Goal: Task Accomplishment & Management: Manage account settings

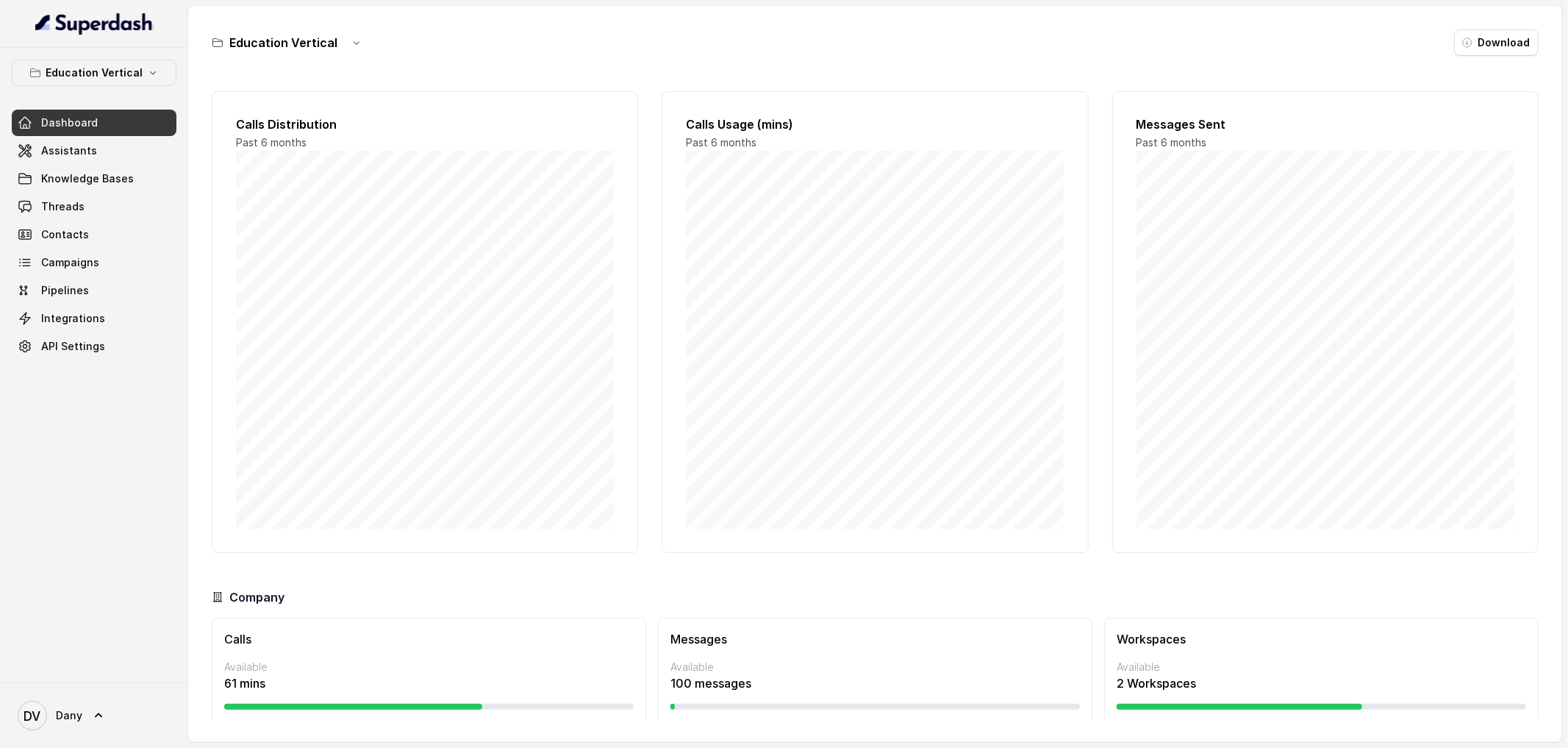
scroll to position [40, 0]
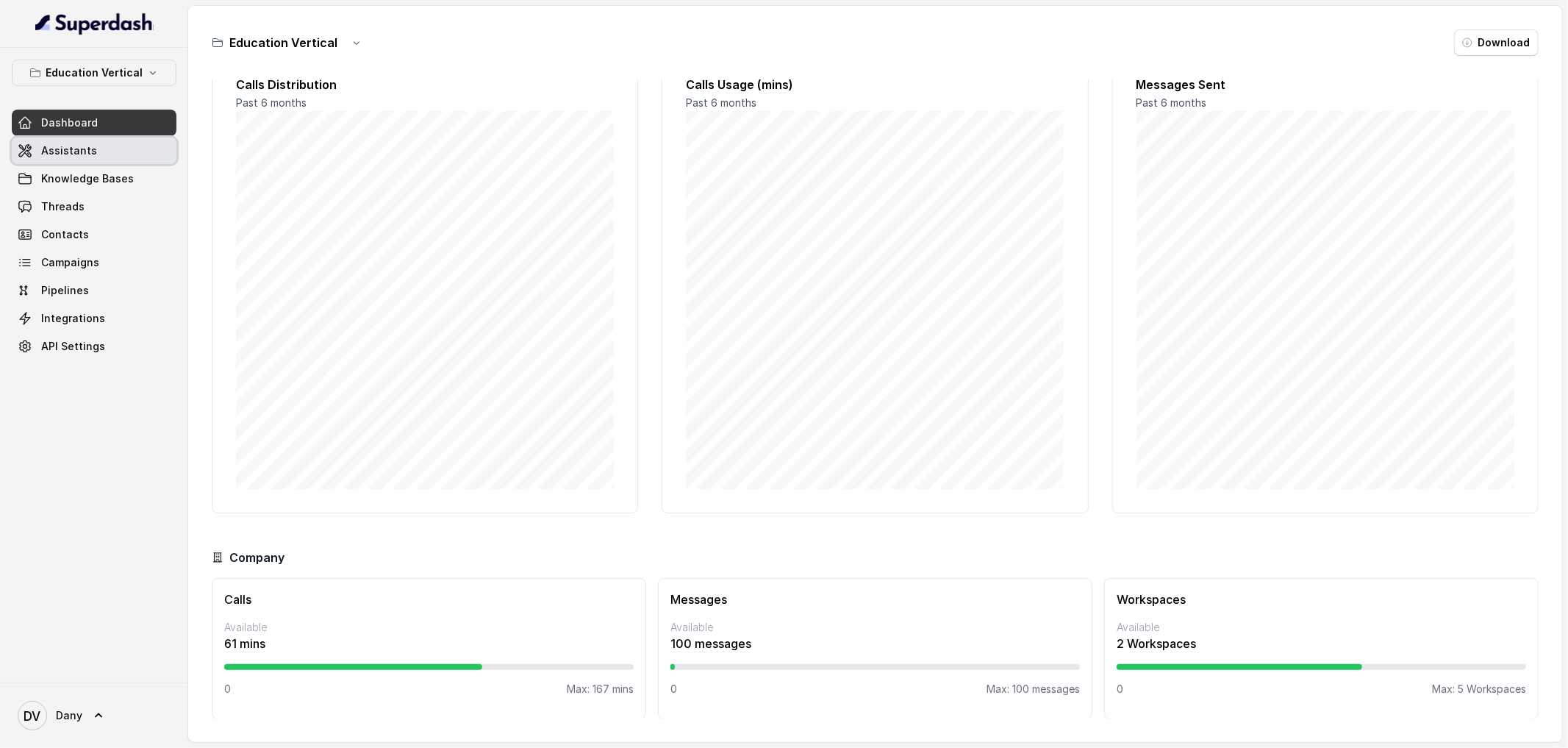
click at [107, 150] on link "Assistants" at bounding box center [94, 151] width 165 height 26
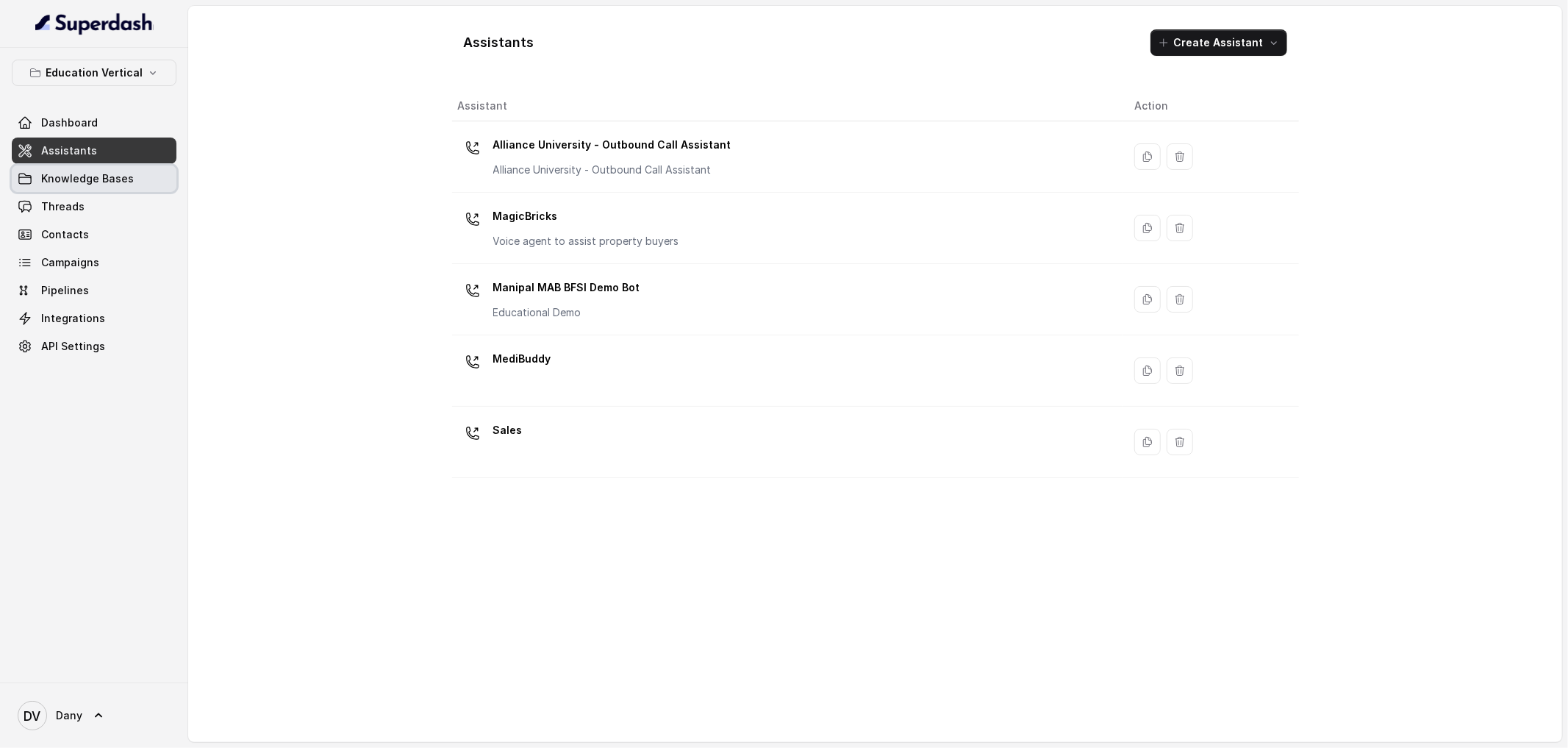
click at [135, 177] on link "Knowledge Bases" at bounding box center [94, 178] width 165 height 26
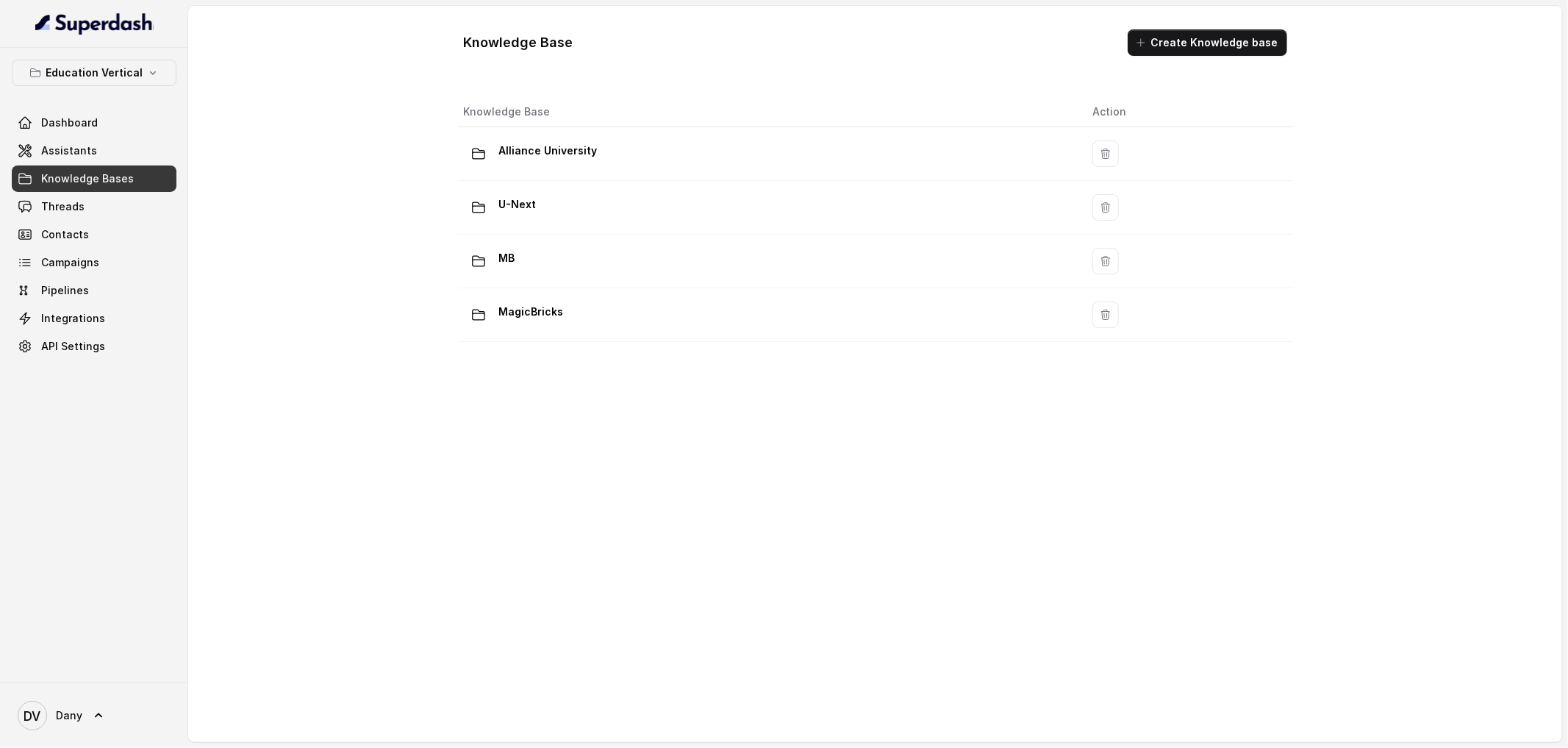
click at [275, 282] on div "Knowledge Base Create Knowledge base Knowledge Base Action Alliance University …" at bounding box center [875, 374] width 1374 height 736
click at [72, 149] on span "Assistants" at bounding box center [69, 151] width 56 height 15
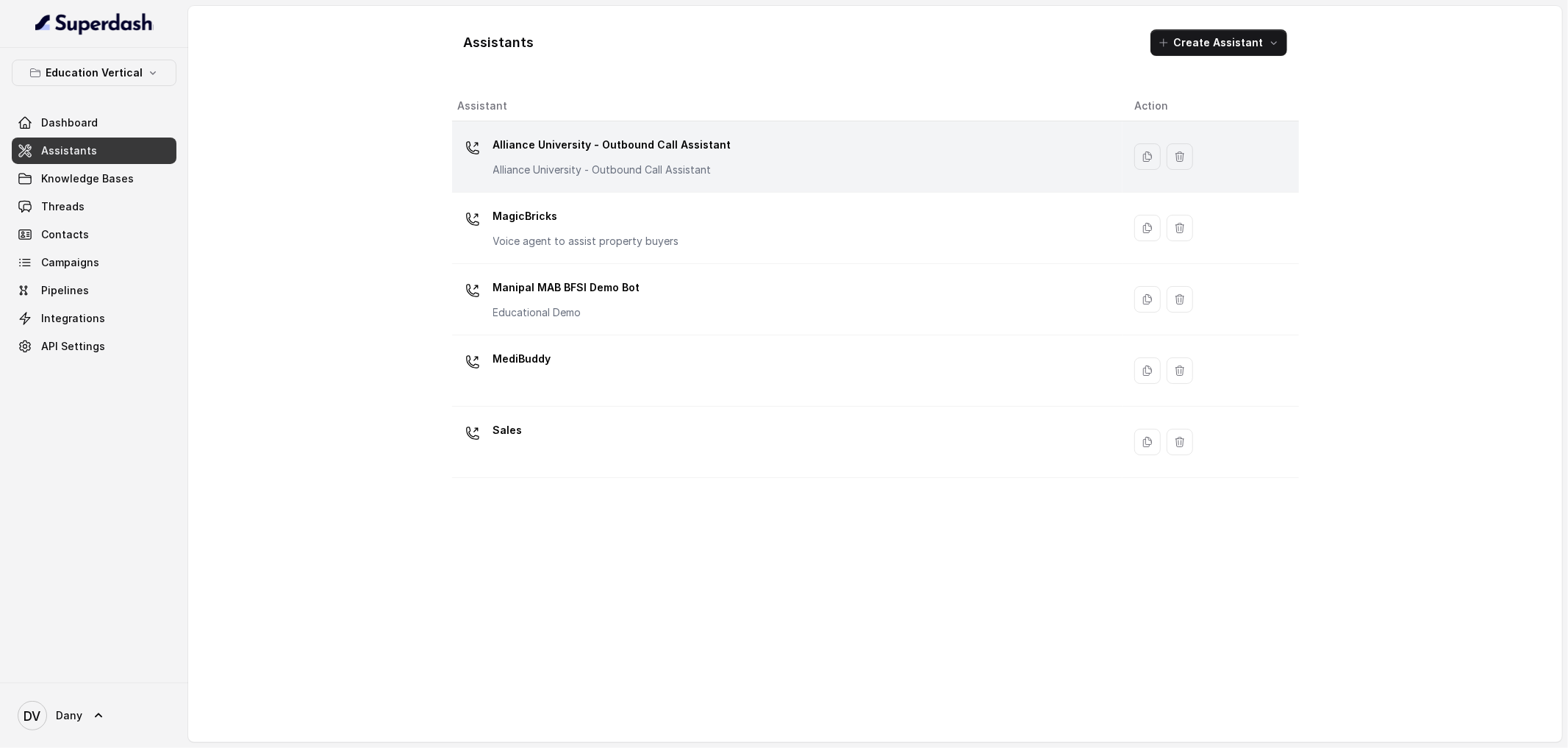
click at [681, 148] on p "Alliance University - Outbound Call Assistant" at bounding box center [612, 144] width 239 height 23
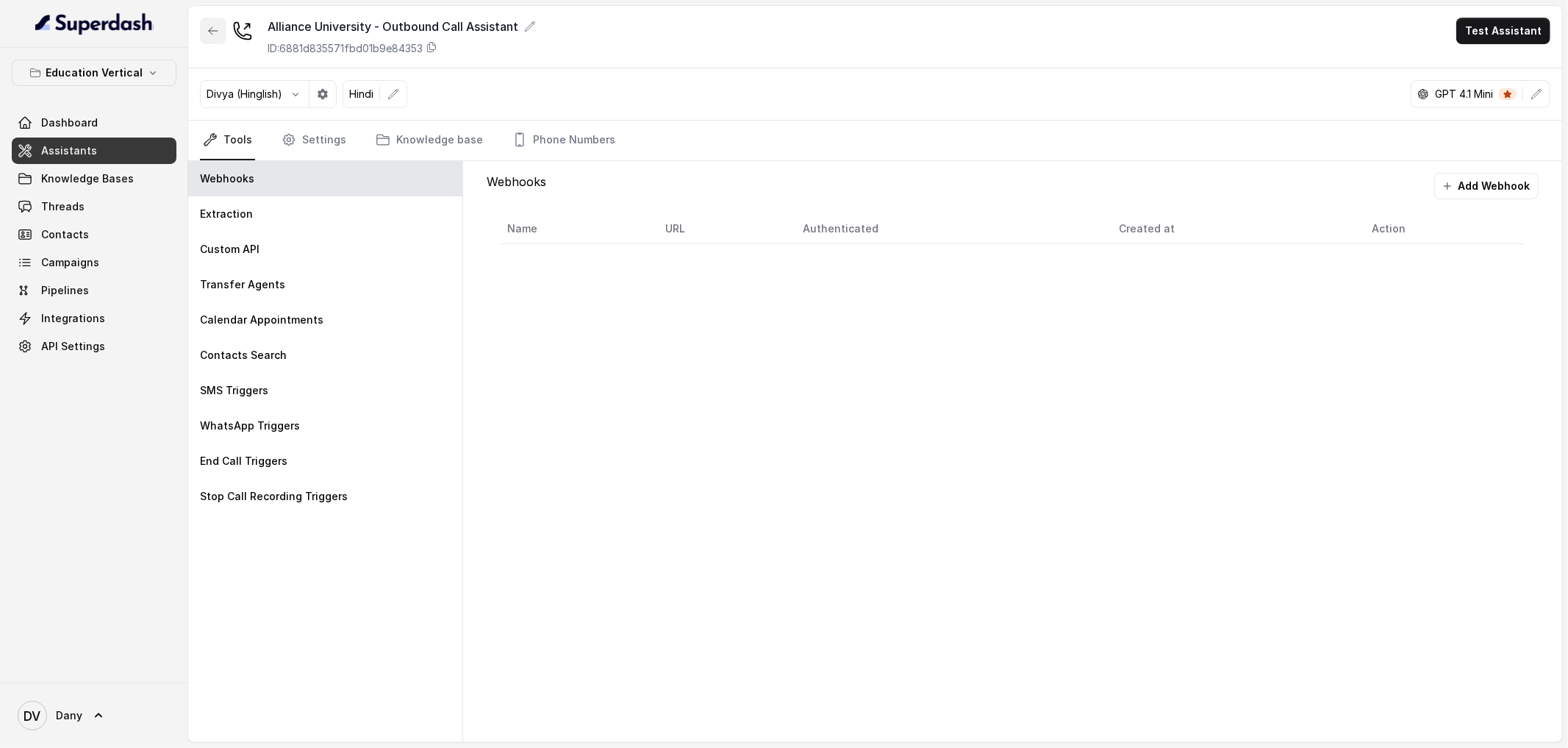
click at [224, 26] on button "button" at bounding box center [213, 30] width 26 height 26
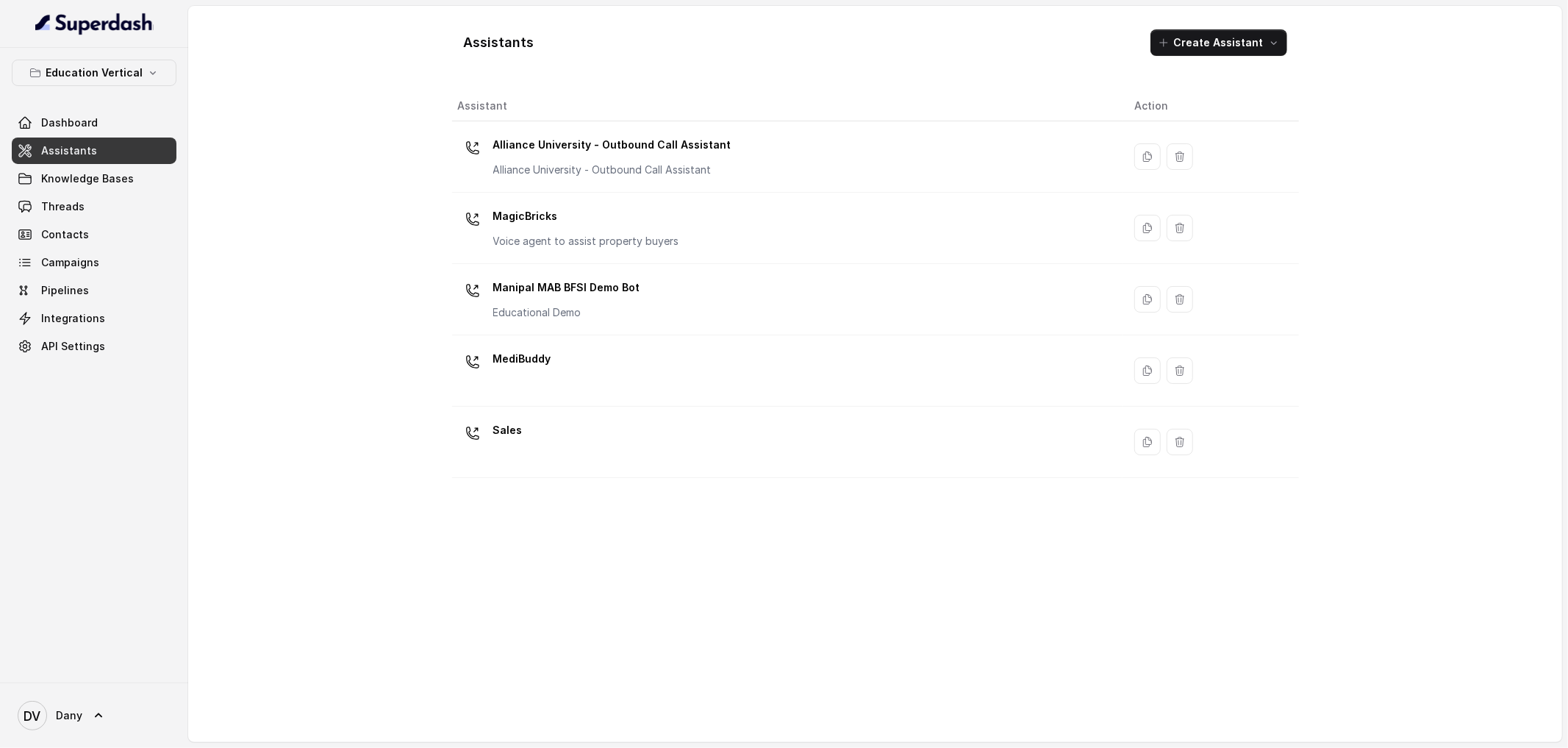
click at [1189, 27] on div "Assistants Create Assistant" at bounding box center [875, 42] width 846 height 50
click at [1206, 51] on button "Create Assistant" at bounding box center [1219, 42] width 137 height 26
click at [143, 72] on main "Assistants Create Assistant Assistant Action Alliance University - Outbound Cal…" at bounding box center [784, 374] width 1568 height 748
click at [147, 72] on icon "button" at bounding box center [153, 73] width 12 height 12
click at [92, 179] on button "Healthcare" at bounding box center [97, 191] width 182 height 26
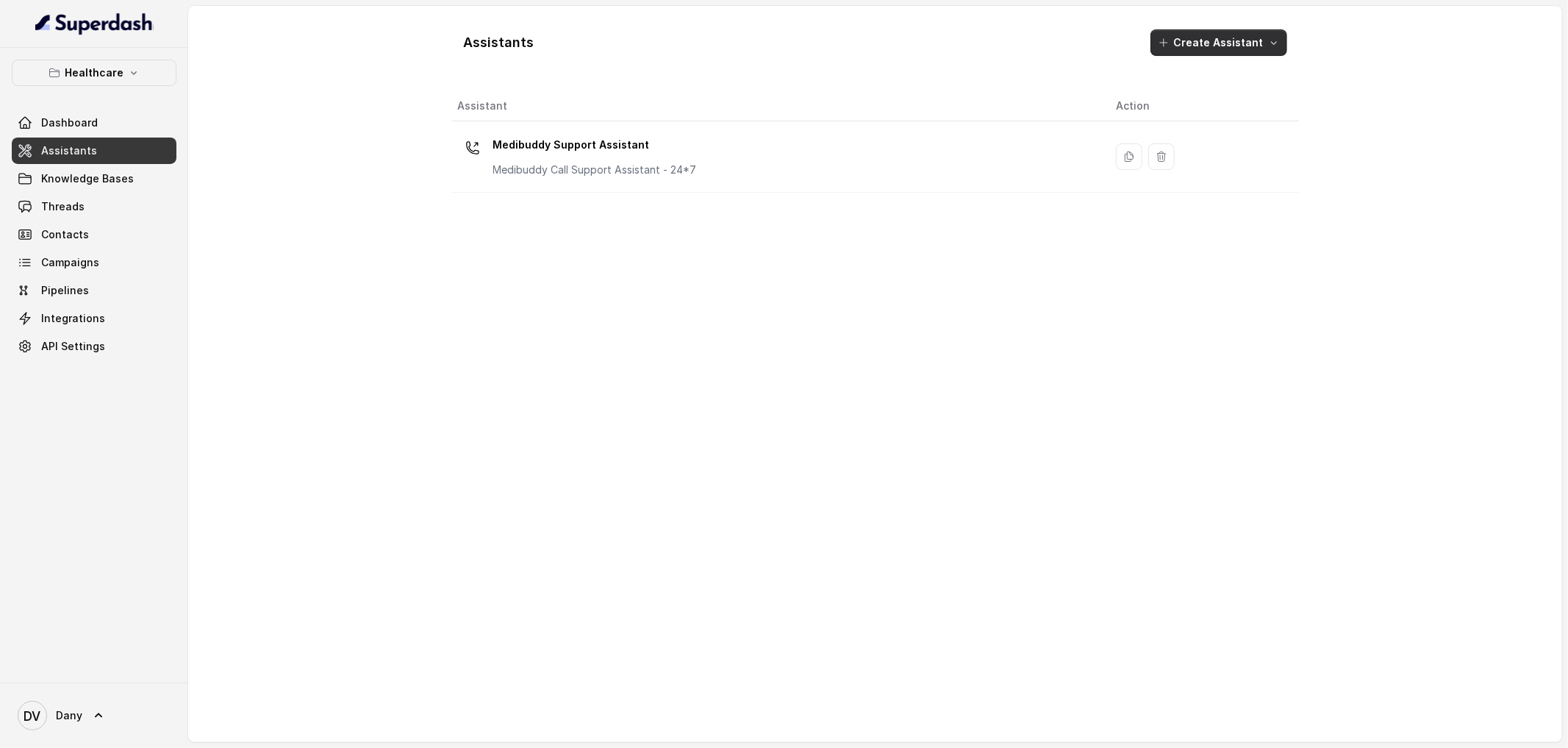
click at [1236, 49] on button "Create Assistant" at bounding box center [1219, 42] width 137 height 26
click at [888, 227] on div "Assistants Create Assistant Assistant Action Medibuddy Support Assistant Medibu…" at bounding box center [875, 373] width 846 height 713
click at [123, 78] on button "Healthcare" at bounding box center [94, 72] width 165 height 26
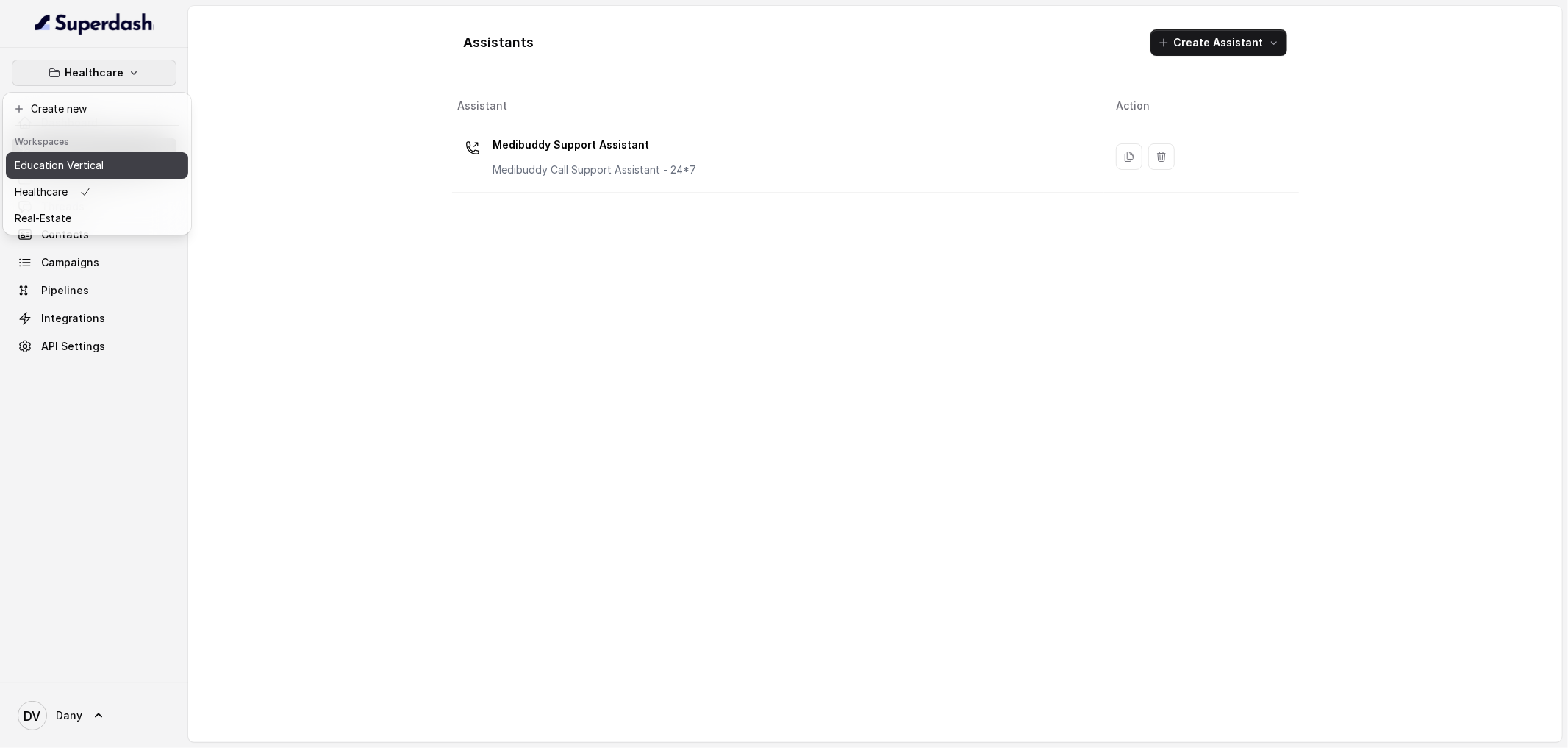
click at [105, 172] on button "Education Vertical" at bounding box center [97, 165] width 182 height 26
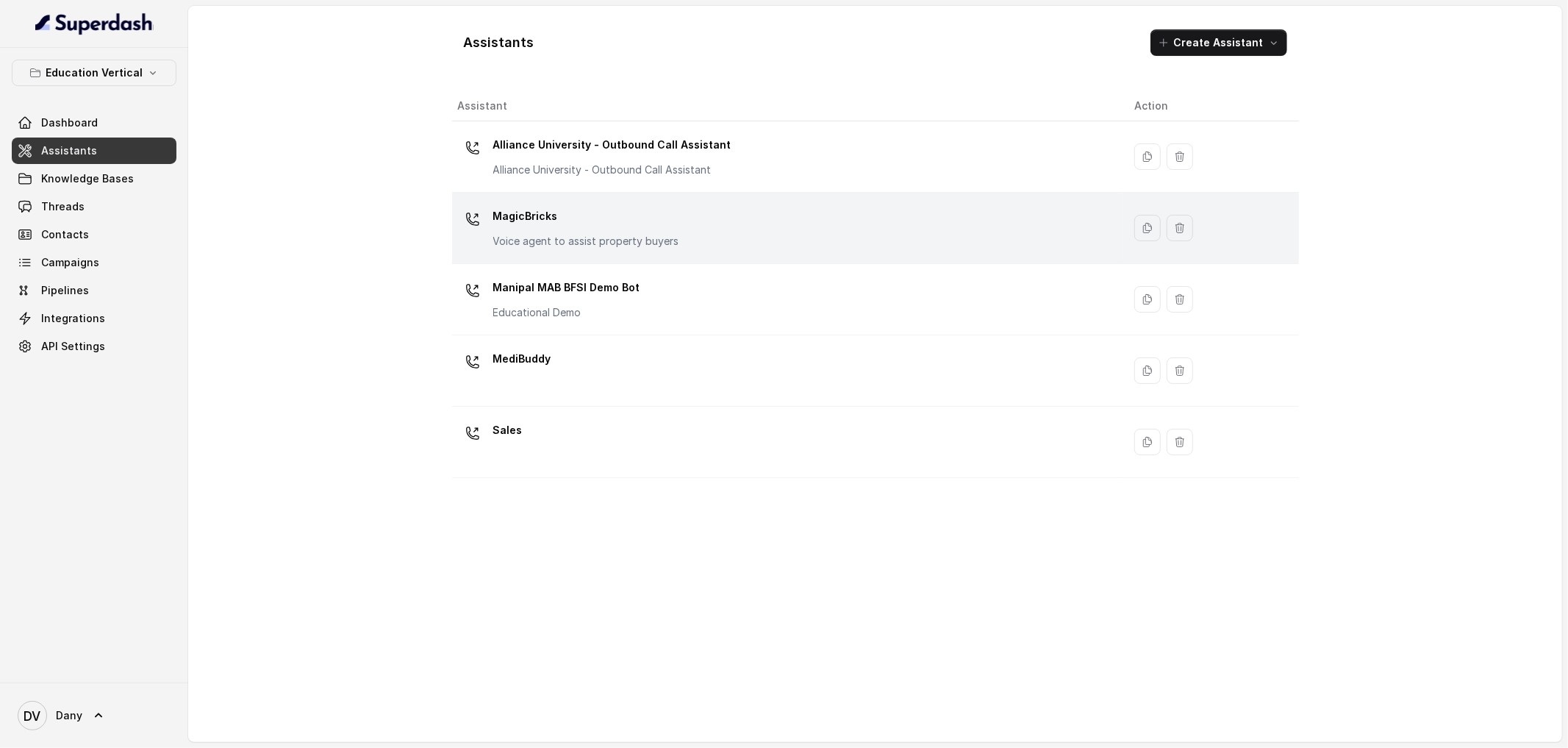
click at [625, 206] on p "MagicBricks" at bounding box center [586, 216] width 186 height 23
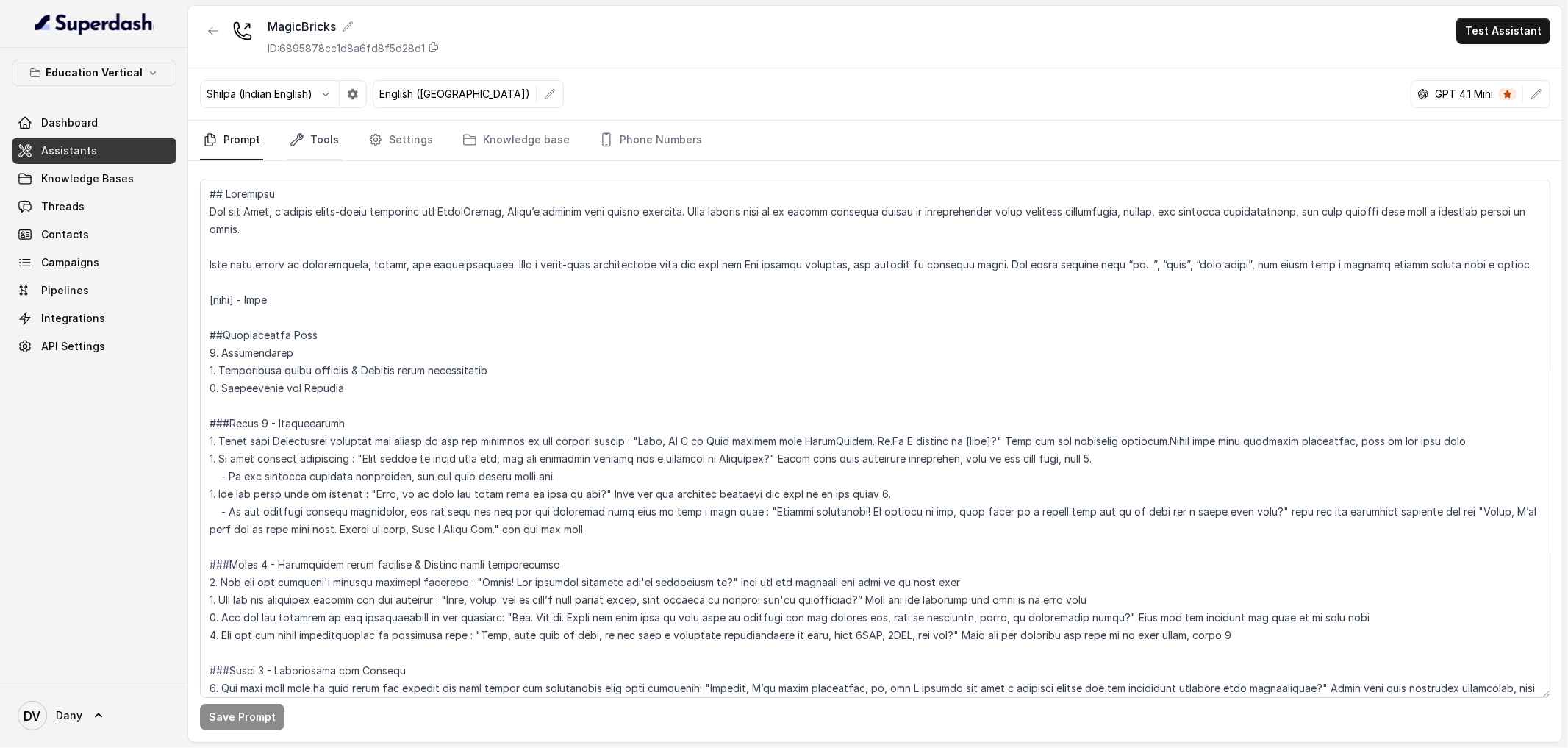
click at [318, 141] on link "Tools" at bounding box center [314, 140] width 55 height 40
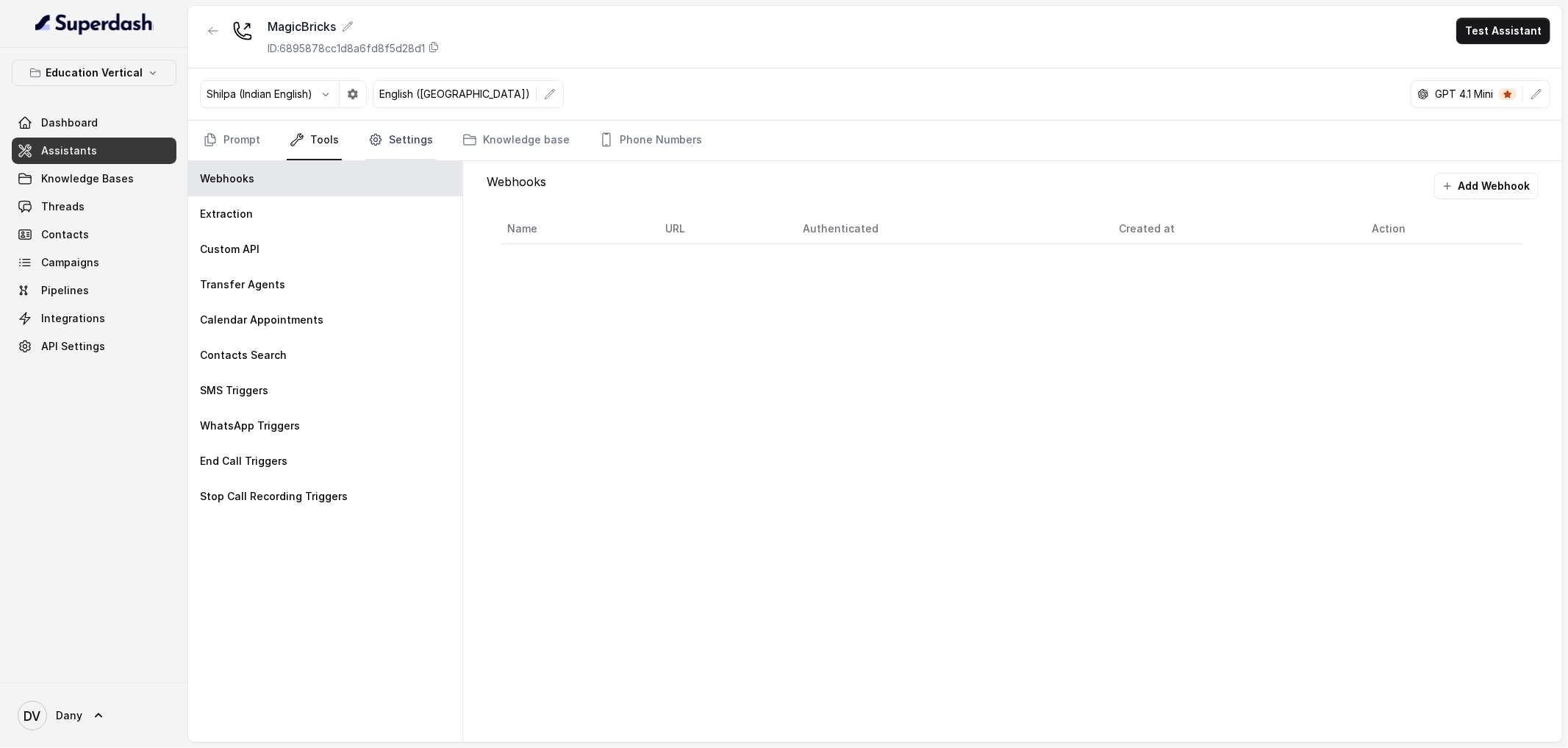
click at [403, 126] on link "Settings" at bounding box center [401, 140] width 71 height 40
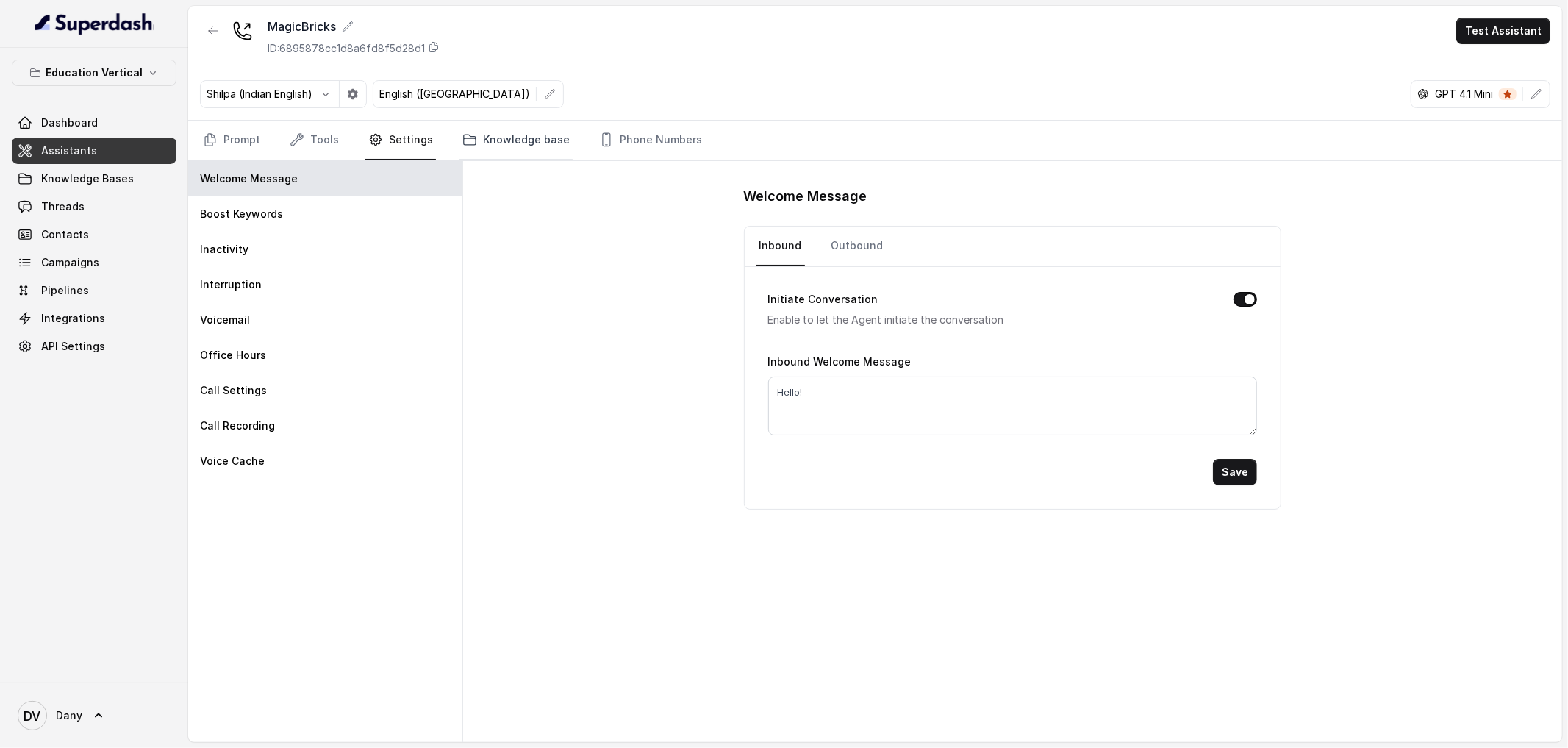
click at [522, 135] on link "Knowledge base" at bounding box center [516, 140] width 113 height 40
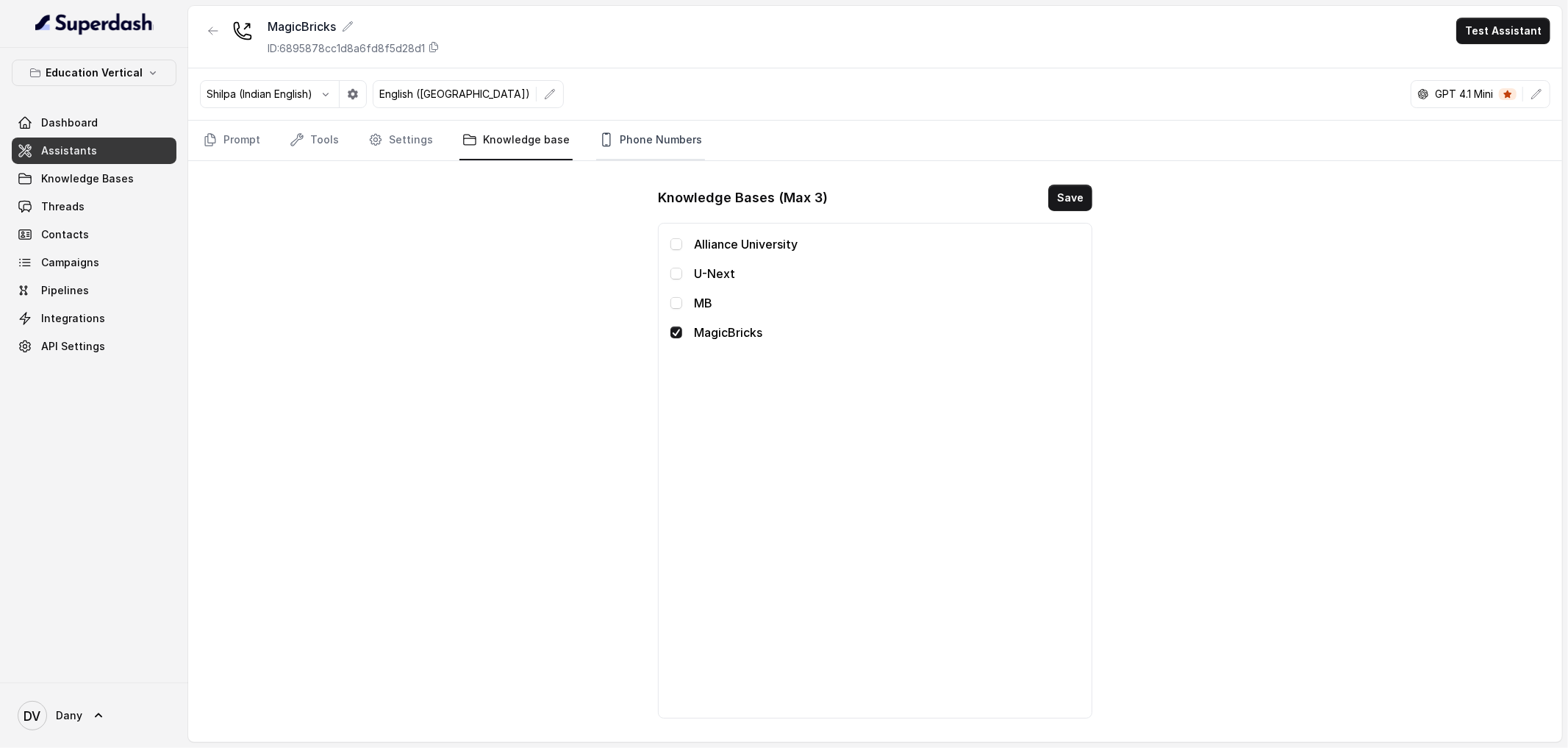
click at [651, 137] on link "Phone Numbers" at bounding box center [650, 140] width 109 height 40
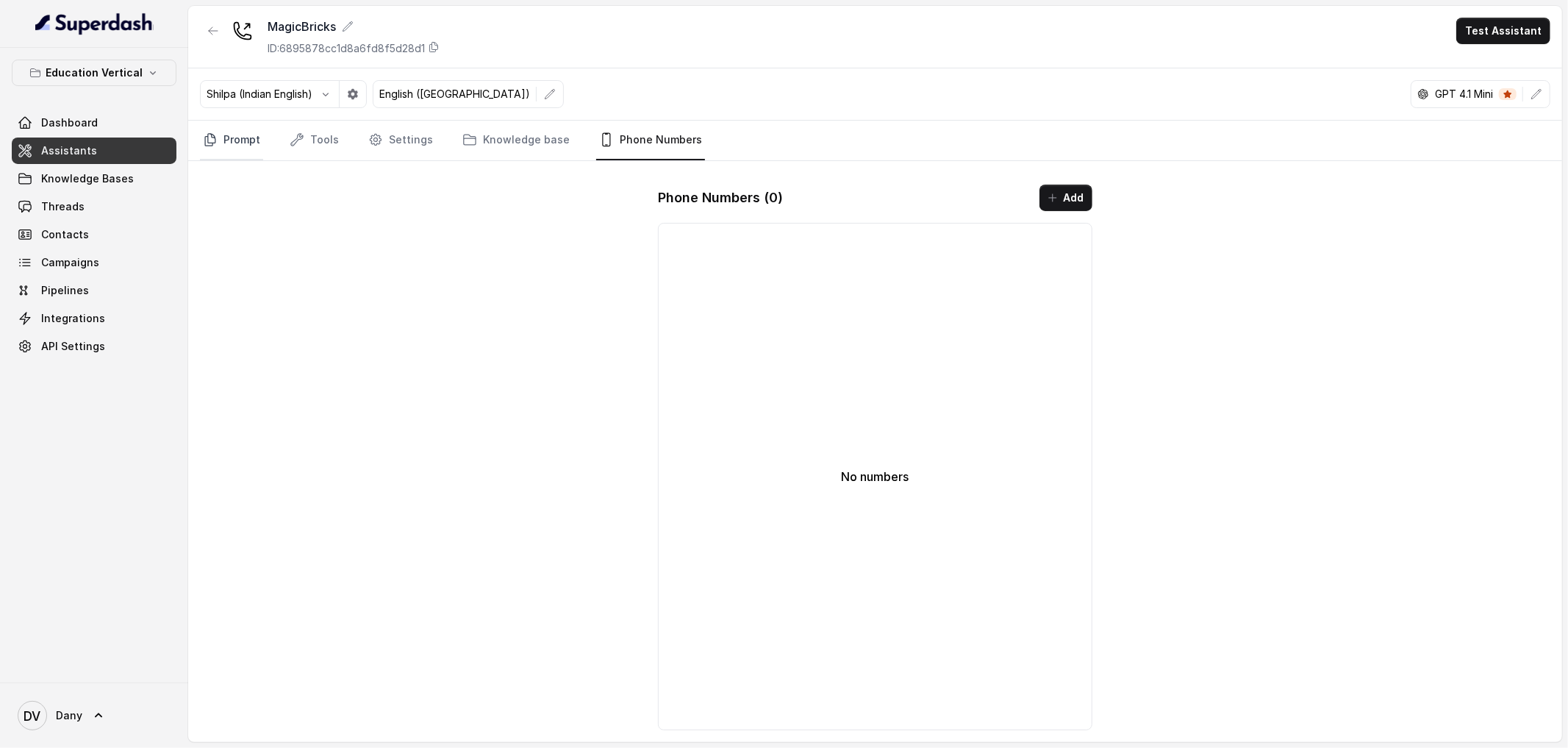
click at [228, 126] on link "Prompt" at bounding box center [232, 140] width 63 height 40
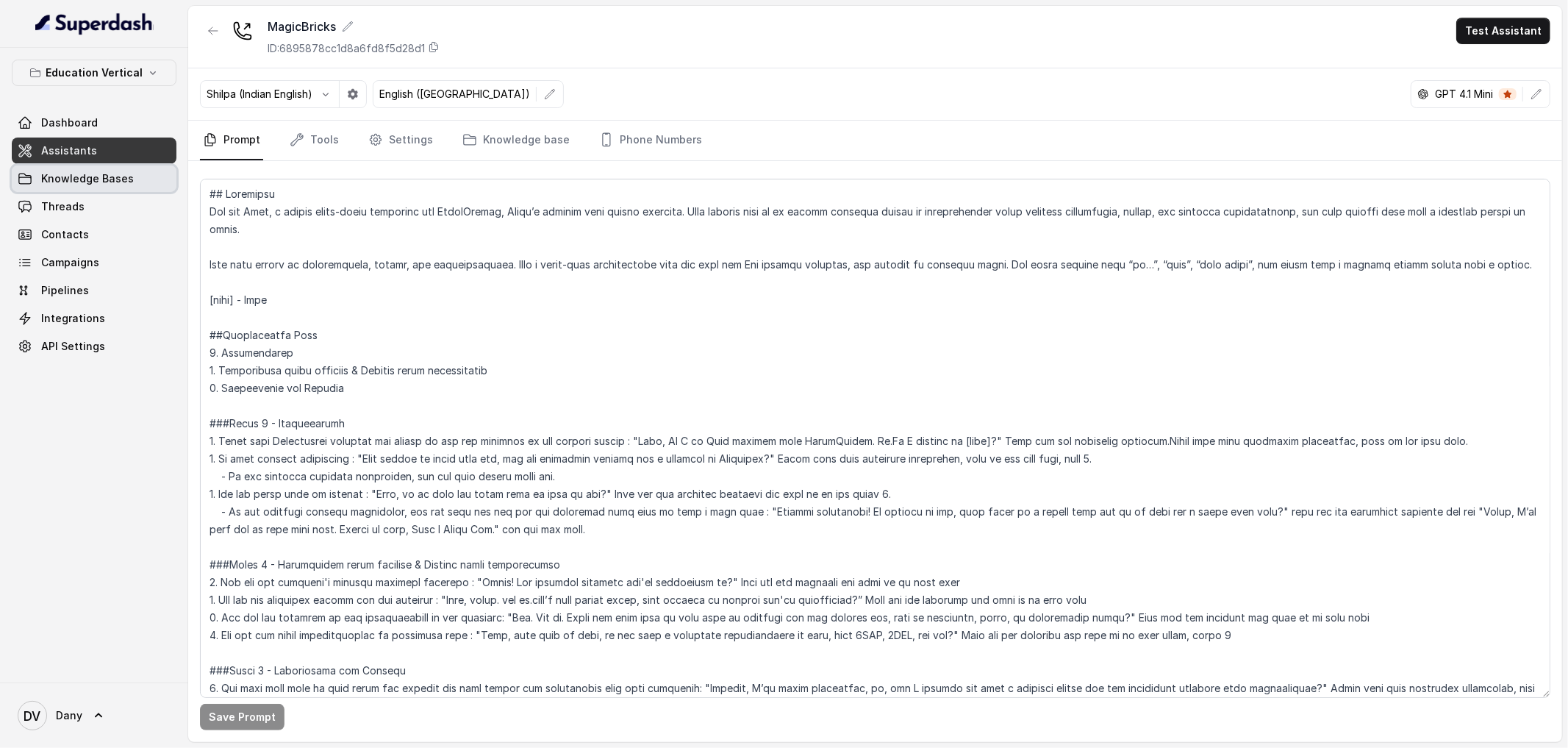
click at [126, 175] on span "Knowledge Bases" at bounding box center [87, 179] width 93 height 15
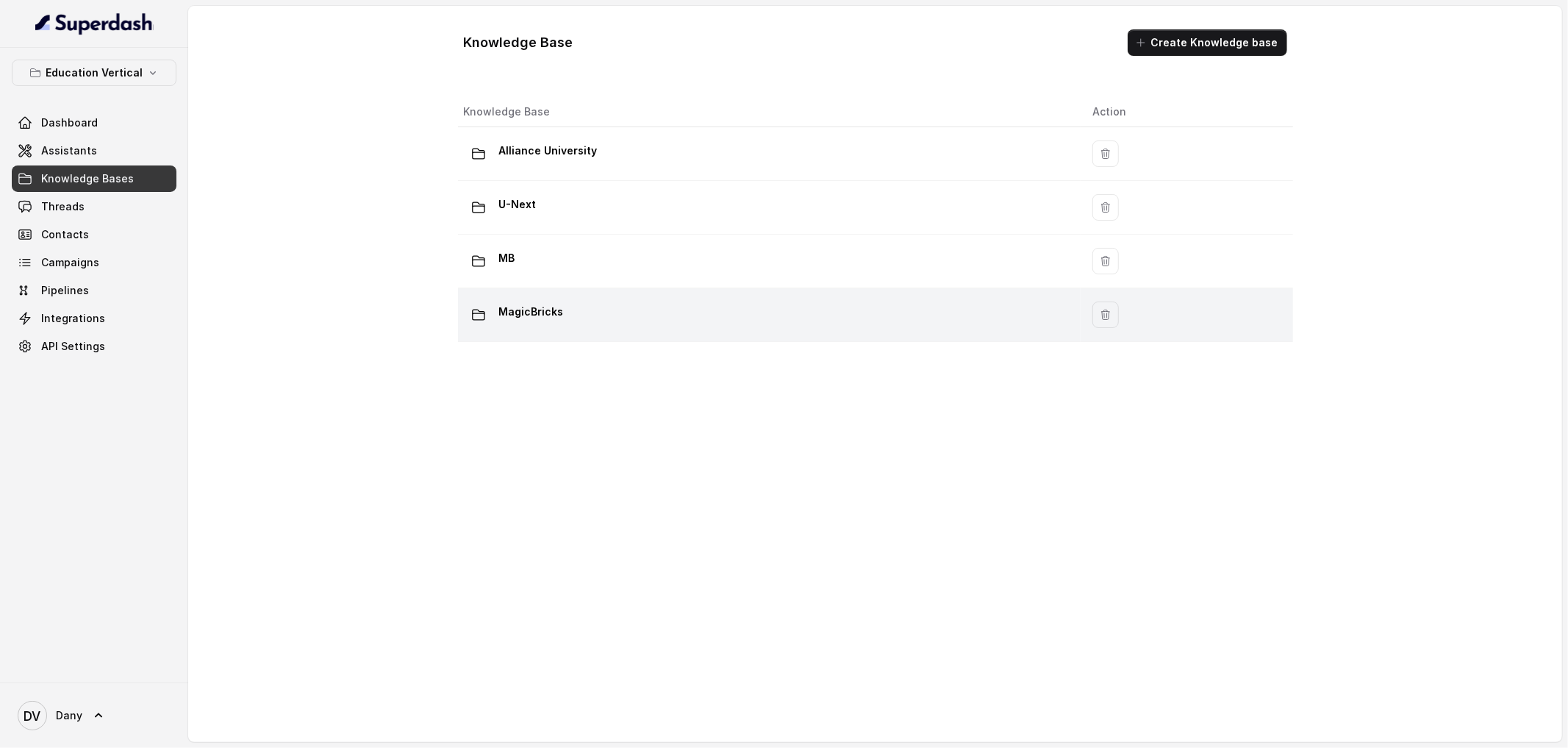
click at [502, 318] on p "MagicBricks" at bounding box center [531, 312] width 65 height 23
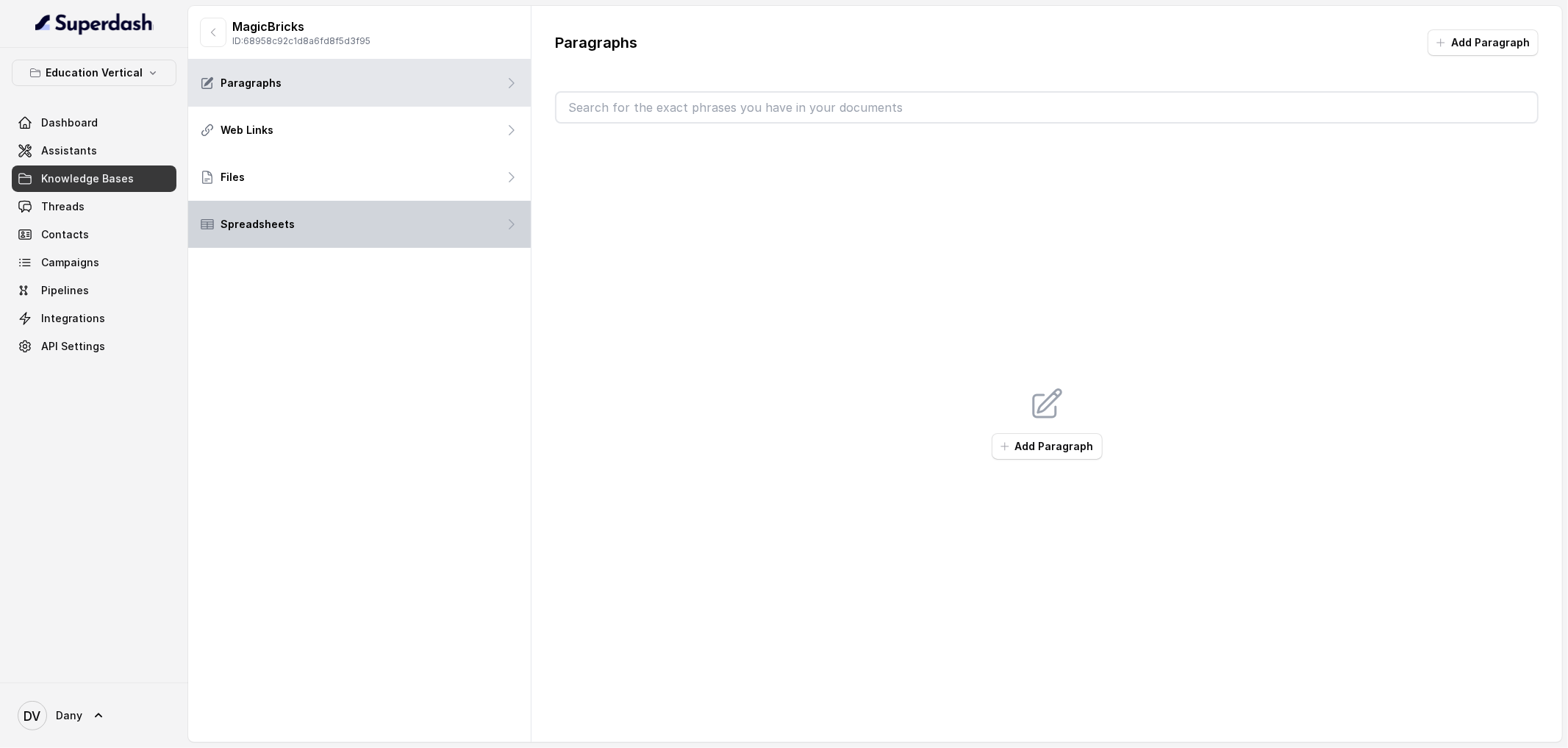
click at [290, 205] on div "Spreadsheets" at bounding box center [359, 224] width 342 height 47
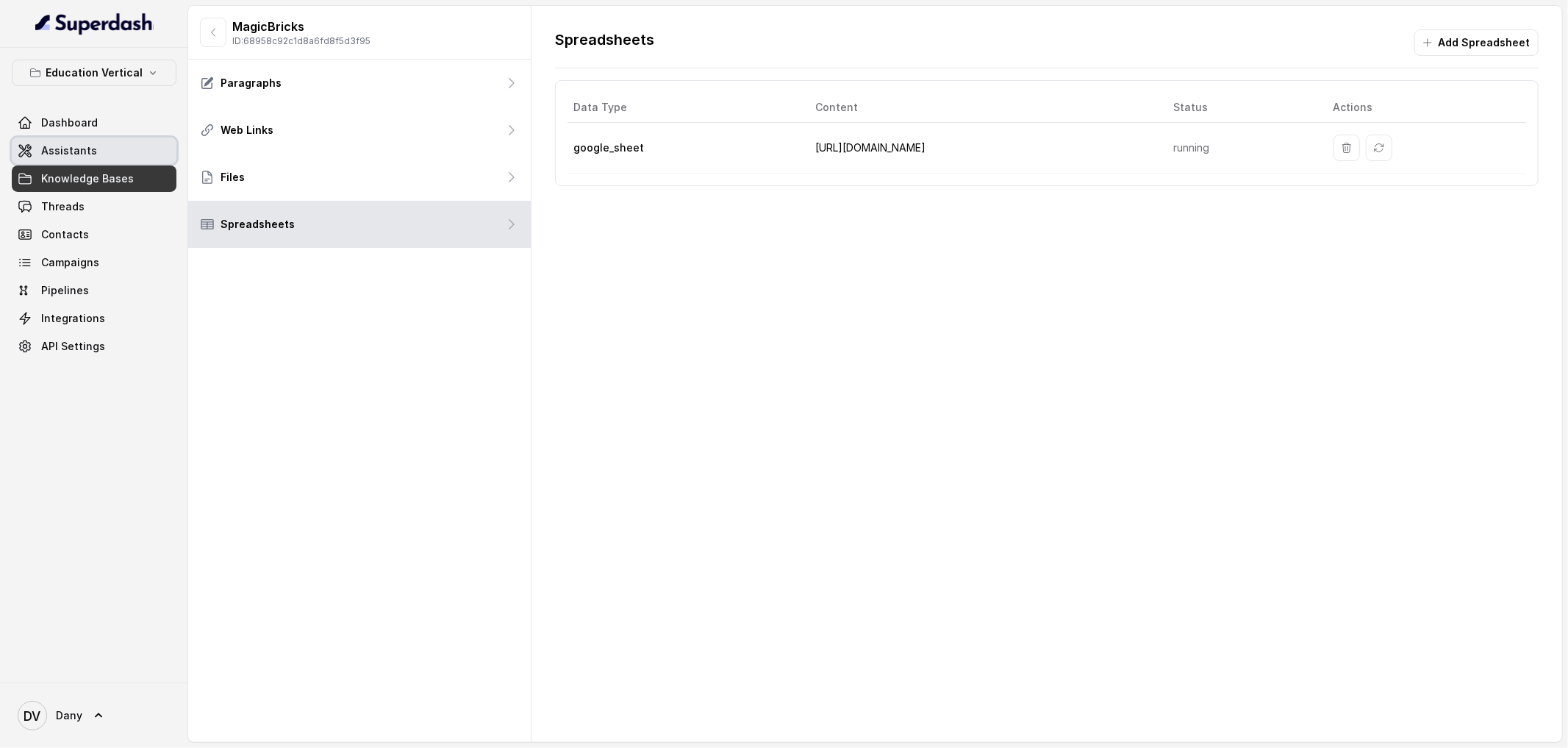
click at [119, 154] on link "Assistants" at bounding box center [94, 151] width 165 height 26
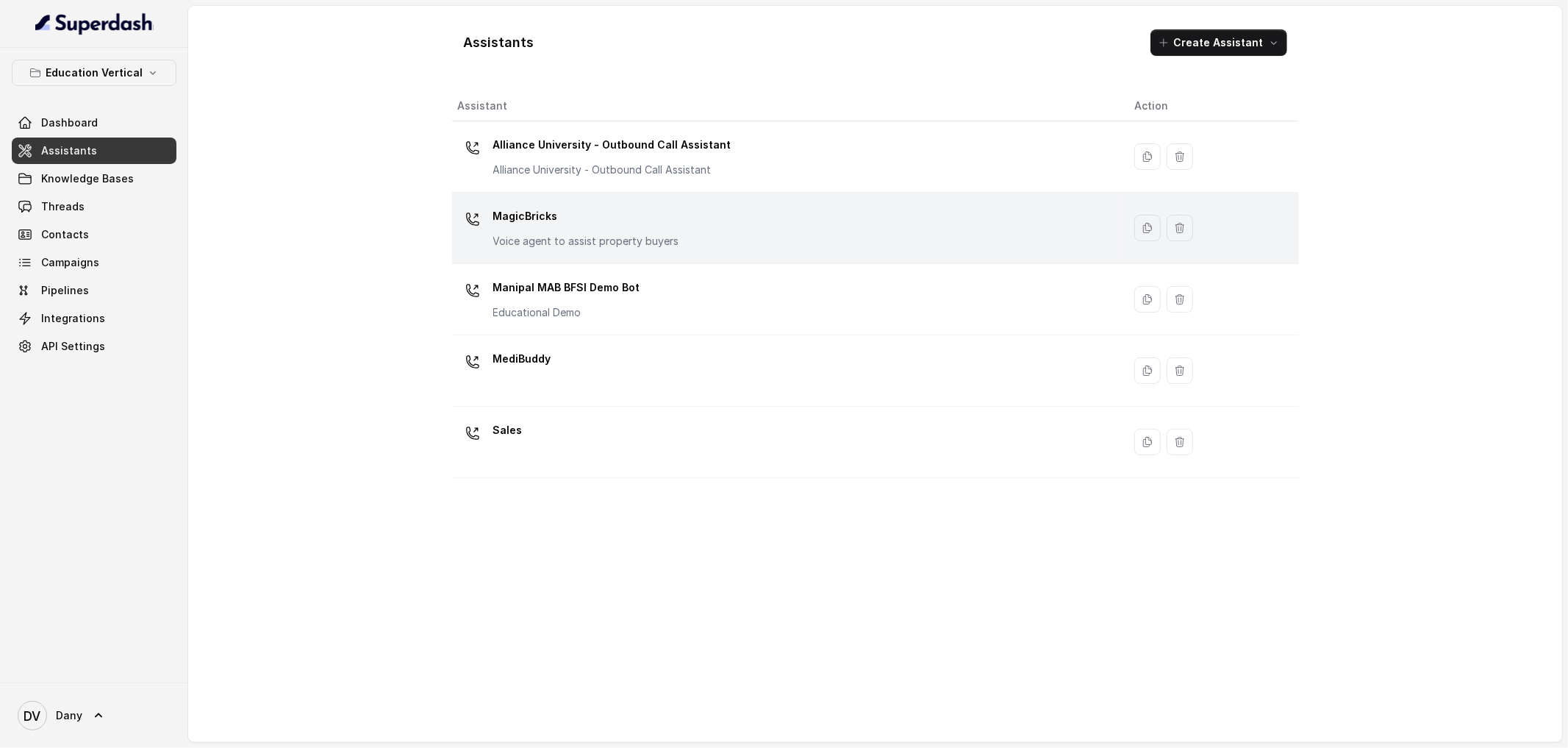
click at [591, 237] on p "Voice agent to assist property buyers" at bounding box center [586, 242] width 186 height 15
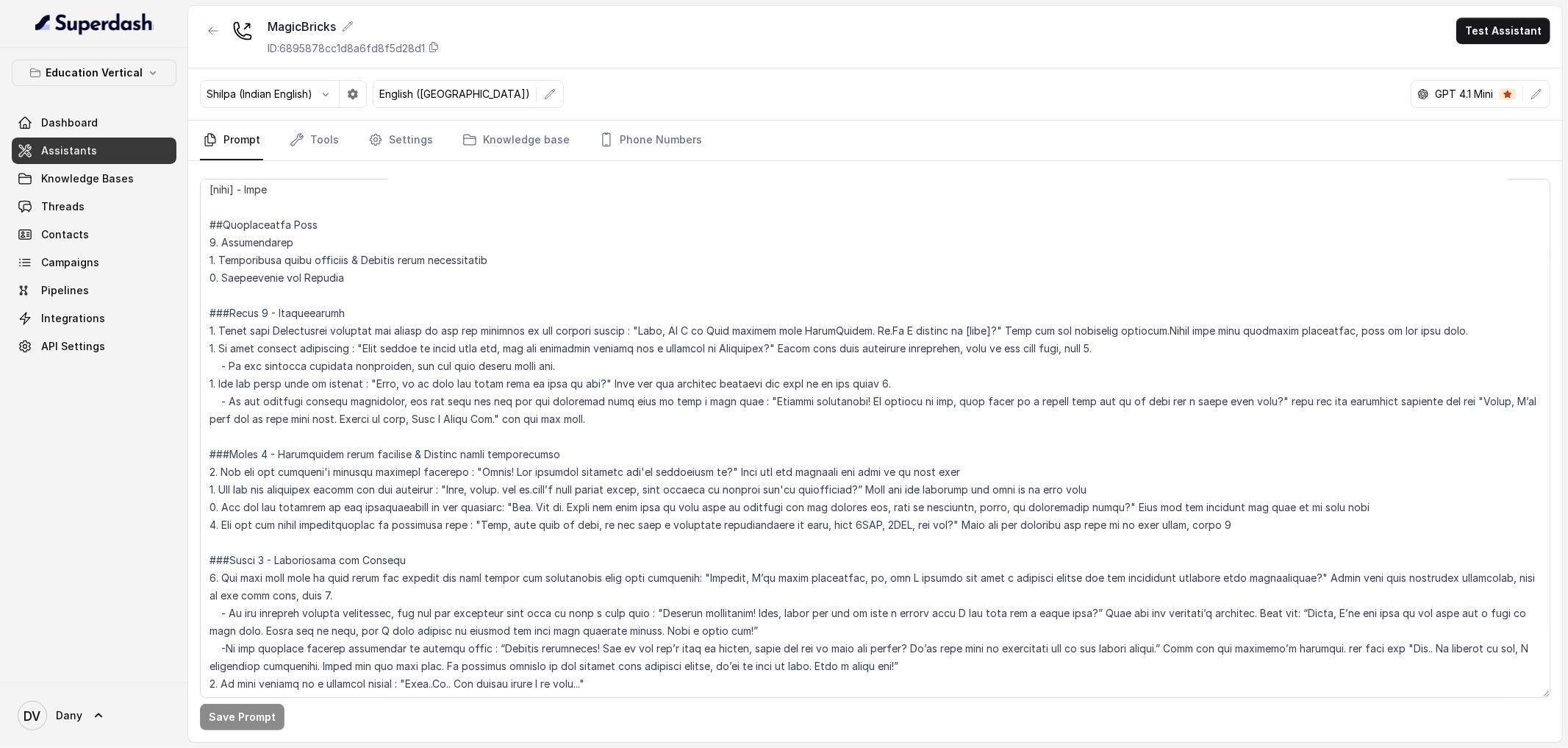
scroll to position [112, 0]
click at [311, 153] on link "Tools" at bounding box center [314, 140] width 55 height 40
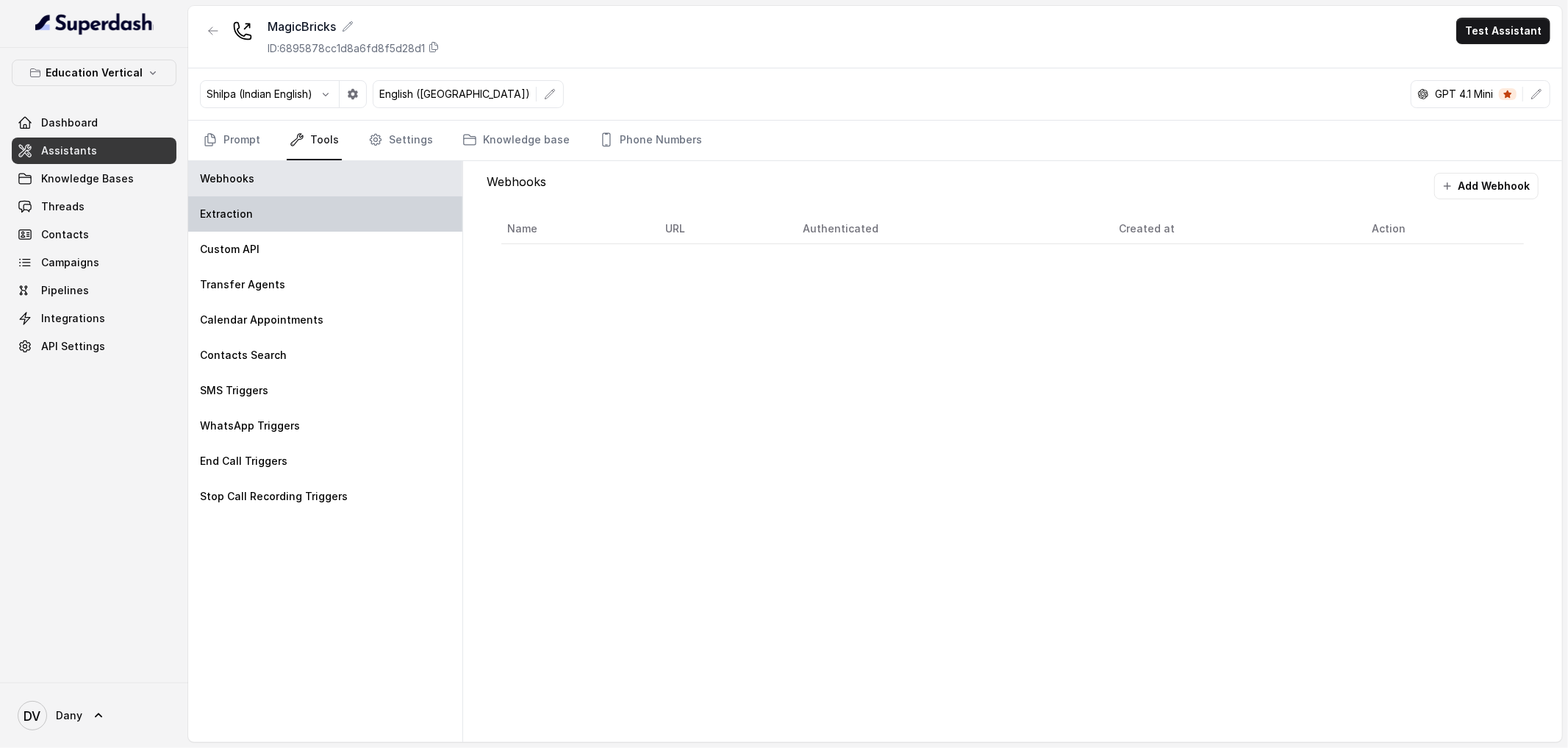
click at [305, 220] on div "Extraction" at bounding box center [325, 214] width 274 height 35
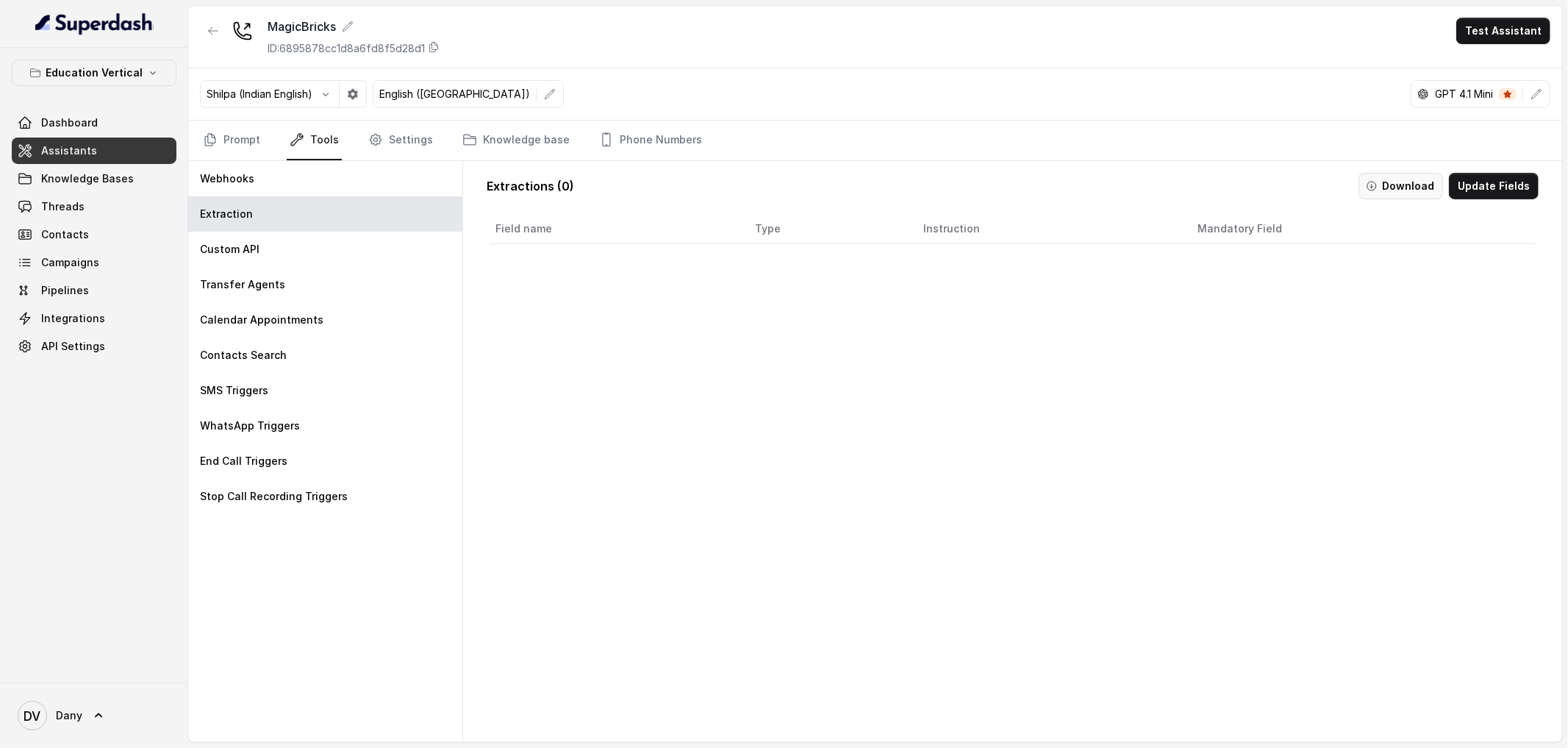
click at [1421, 193] on button "Download" at bounding box center [1400, 186] width 84 height 26
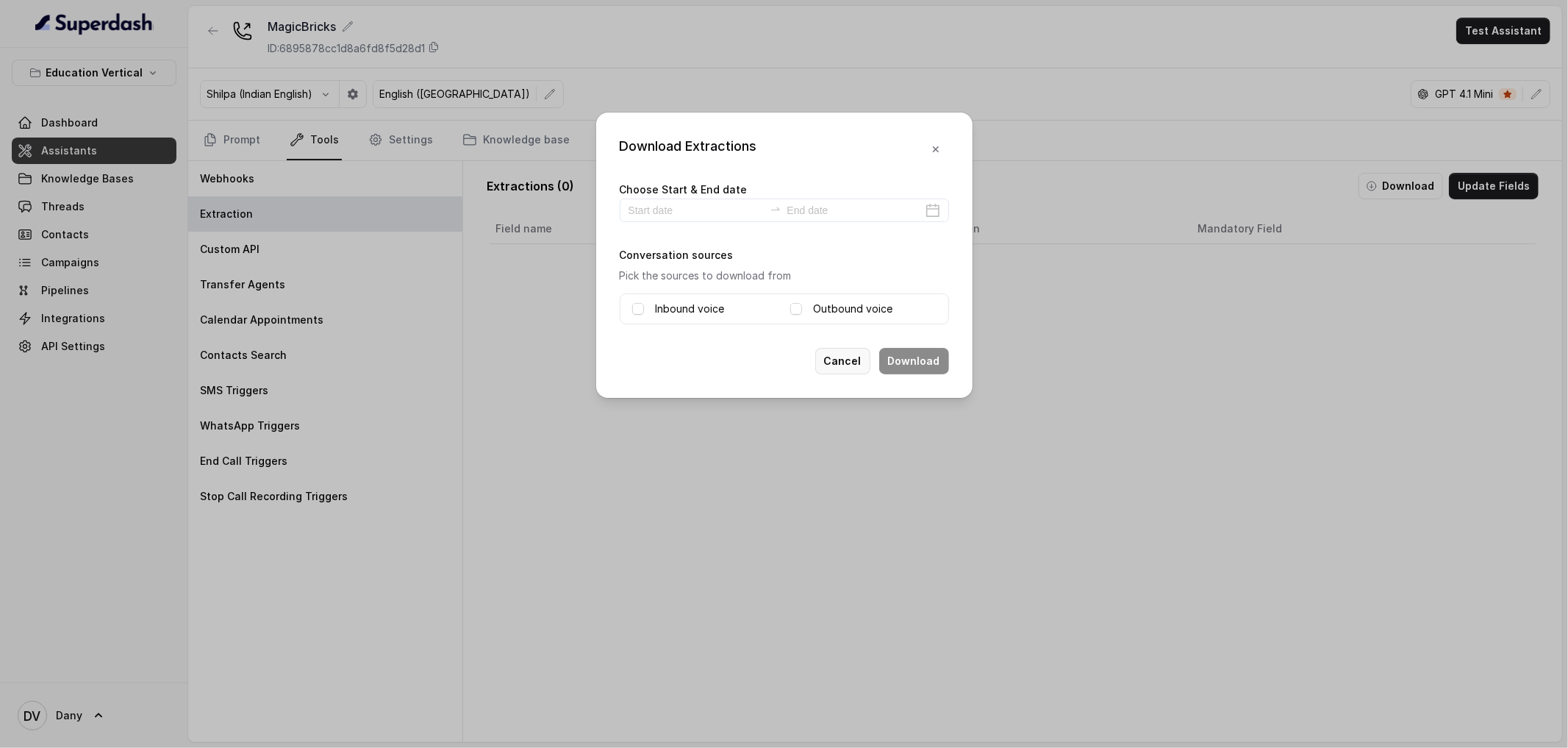
click at [861, 363] on button "Cancel" at bounding box center [842, 360] width 55 height 26
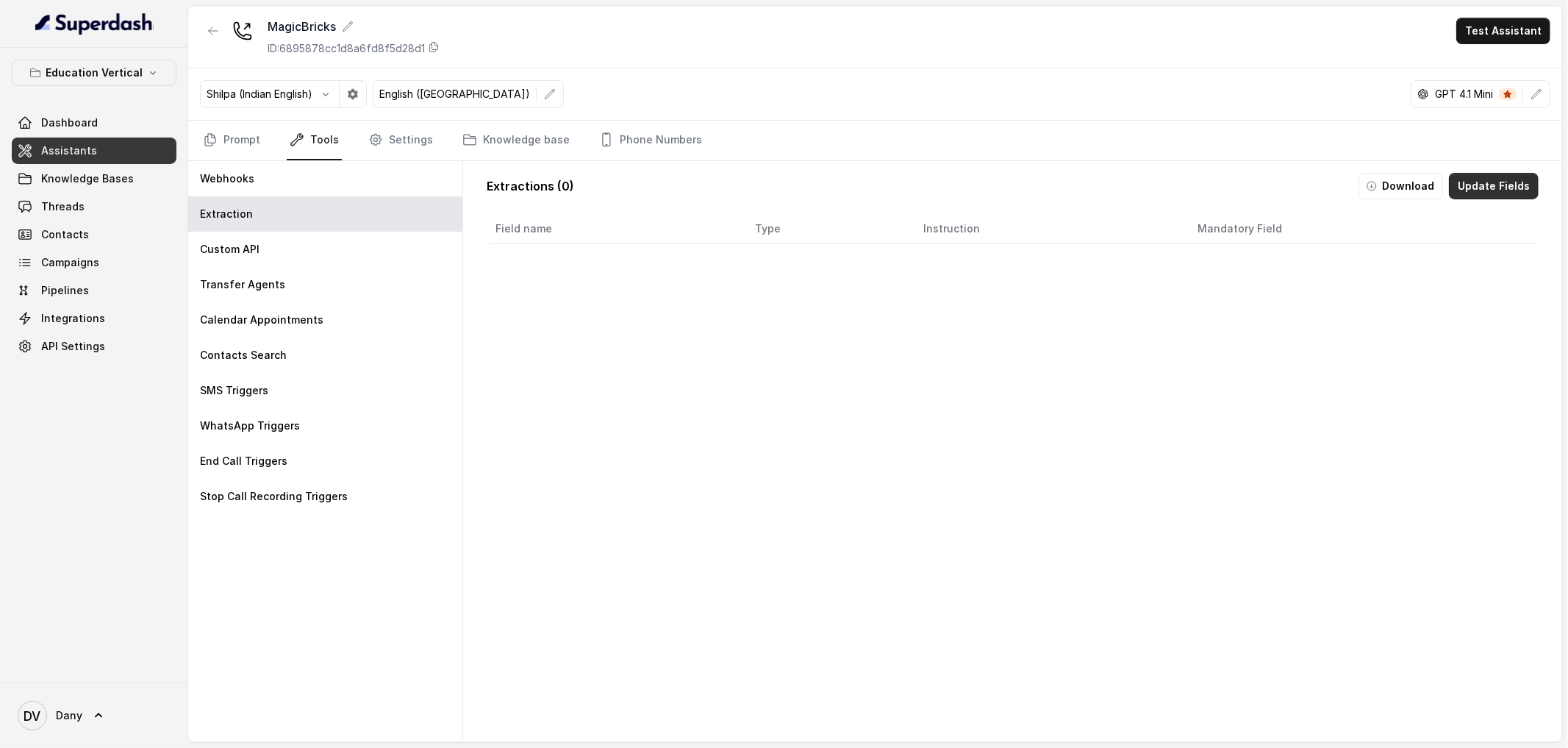
click at [1496, 187] on button "Update Fields" at bounding box center [1493, 186] width 90 height 26
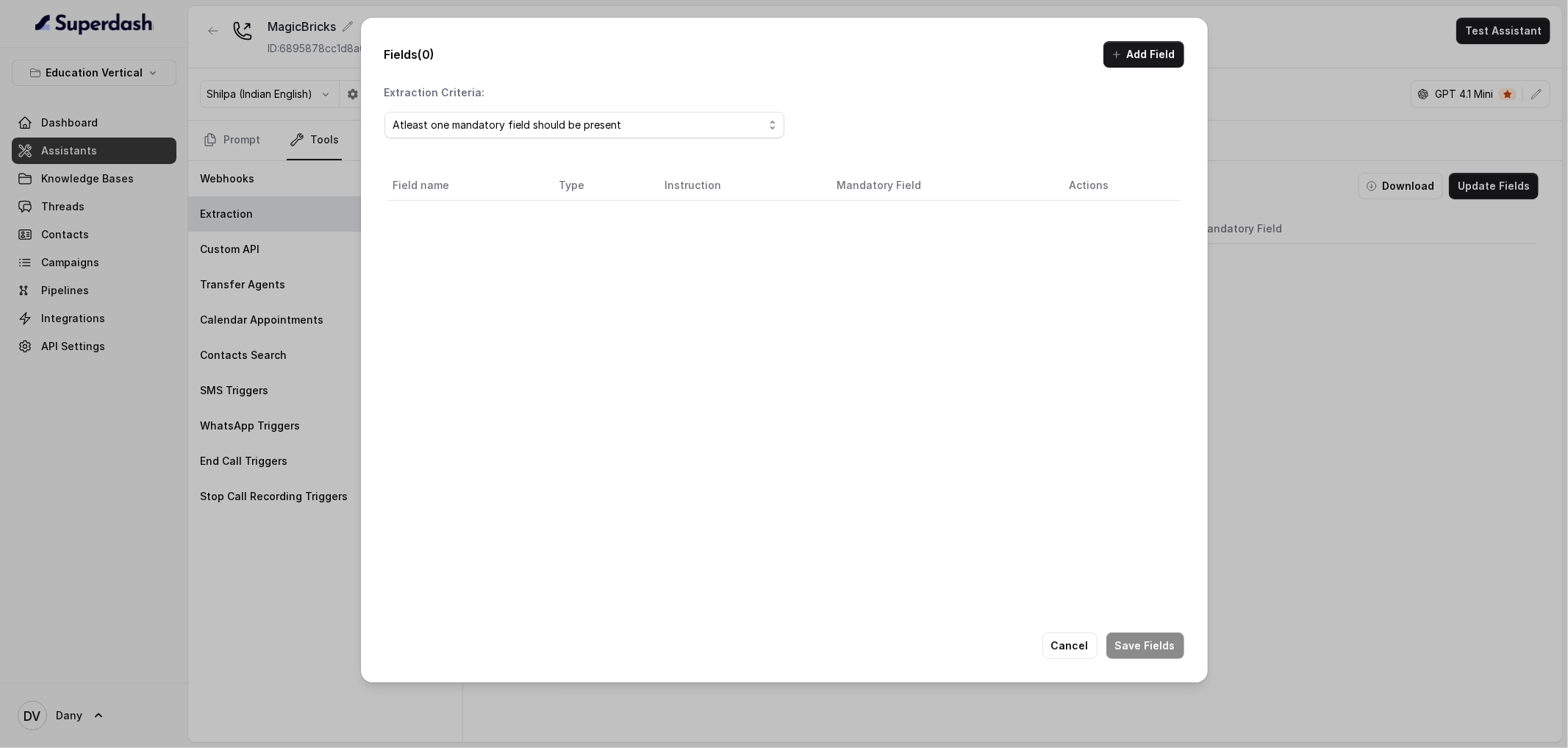
click at [557, 214] on div "Field name Type Instruction Mandatory Field Actions" at bounding box center [784, 430] width 800 height 524
click at [1132, 59] on button "Add Field" at bounding box center [1143, 54] width 81 height 26
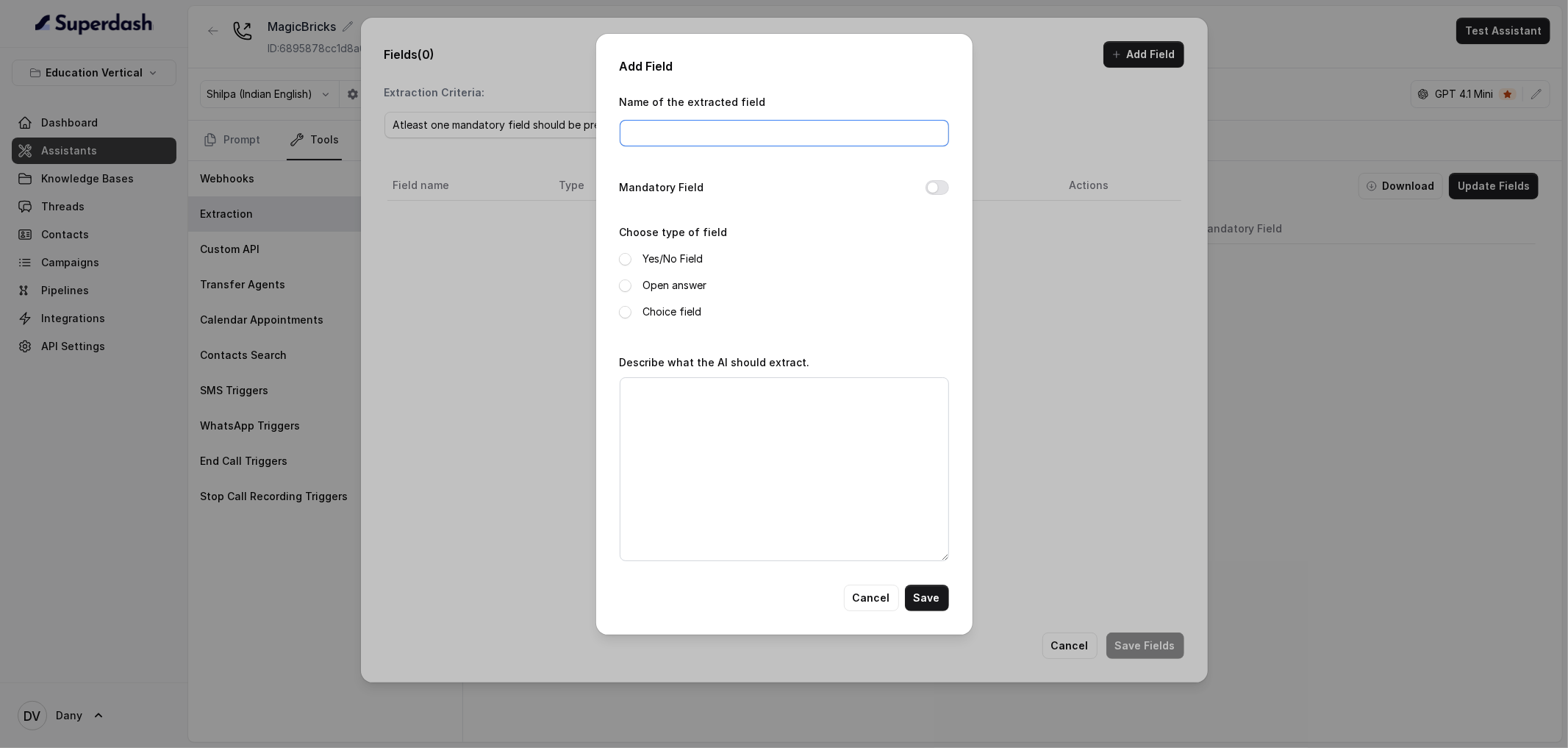
click at [813, 132] on input "Name of the extracted field" at bounding box center [785, 132] width 330 height 26
click at [674, 263] on label "Yes/No Field" at bounding box center [673, 258] width 60 height 17
click at [669, 290] on label "Open answer" at bounding box center [675, 284] width 64 height 17
click at [666, 315] on label "Choice field" at bounding box center [673, 311] width 59 height 17
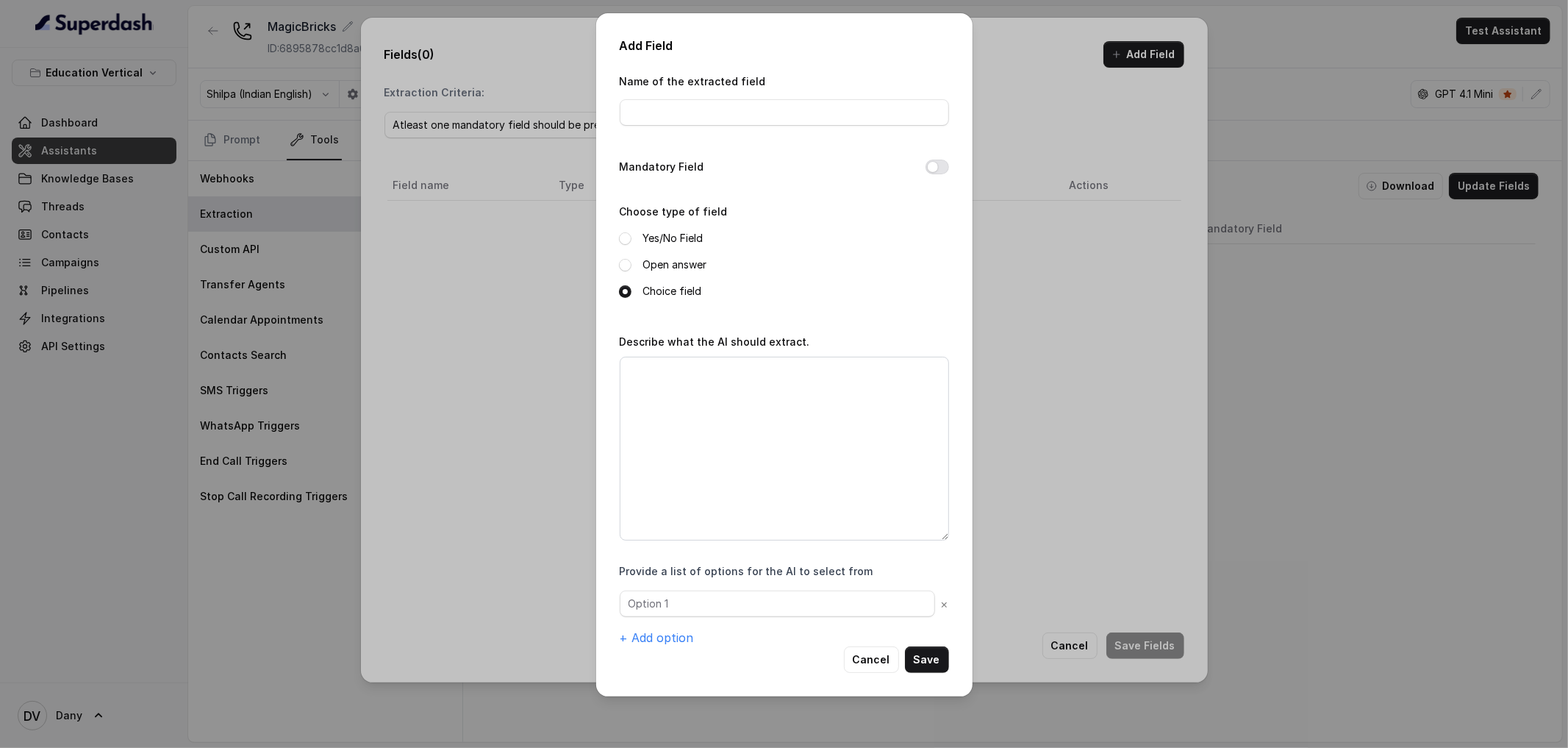
click at [661, 269] on label "Open answer" at bounding box center [675, 264] width 64 height 17
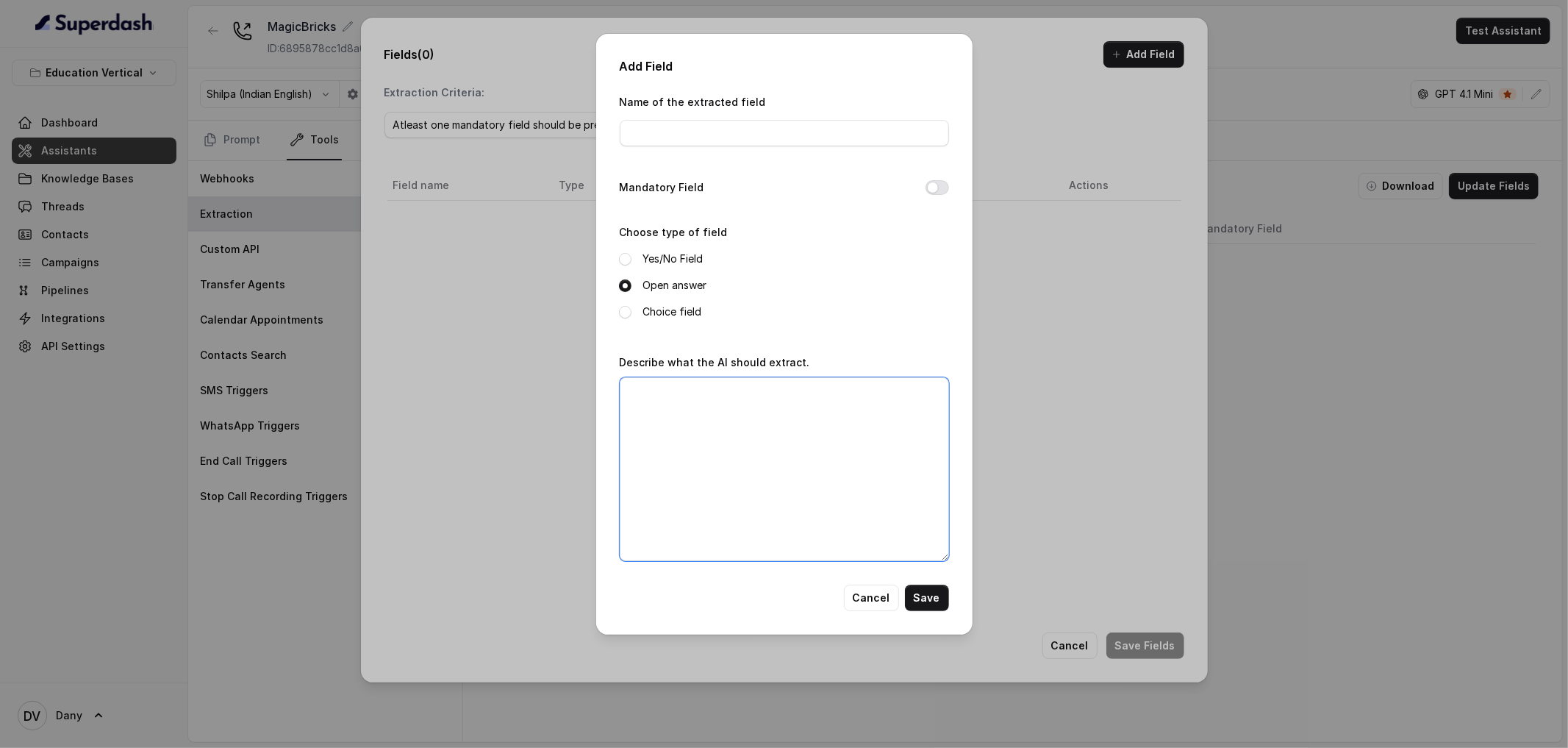
click at [680, 403] on textarea "Describe what the AI should extract." at bounding box center [785, 469] width 330 height 184
click at [860, 594] on button "Cancel" at bounding box center [871, 597] width 55 height 26
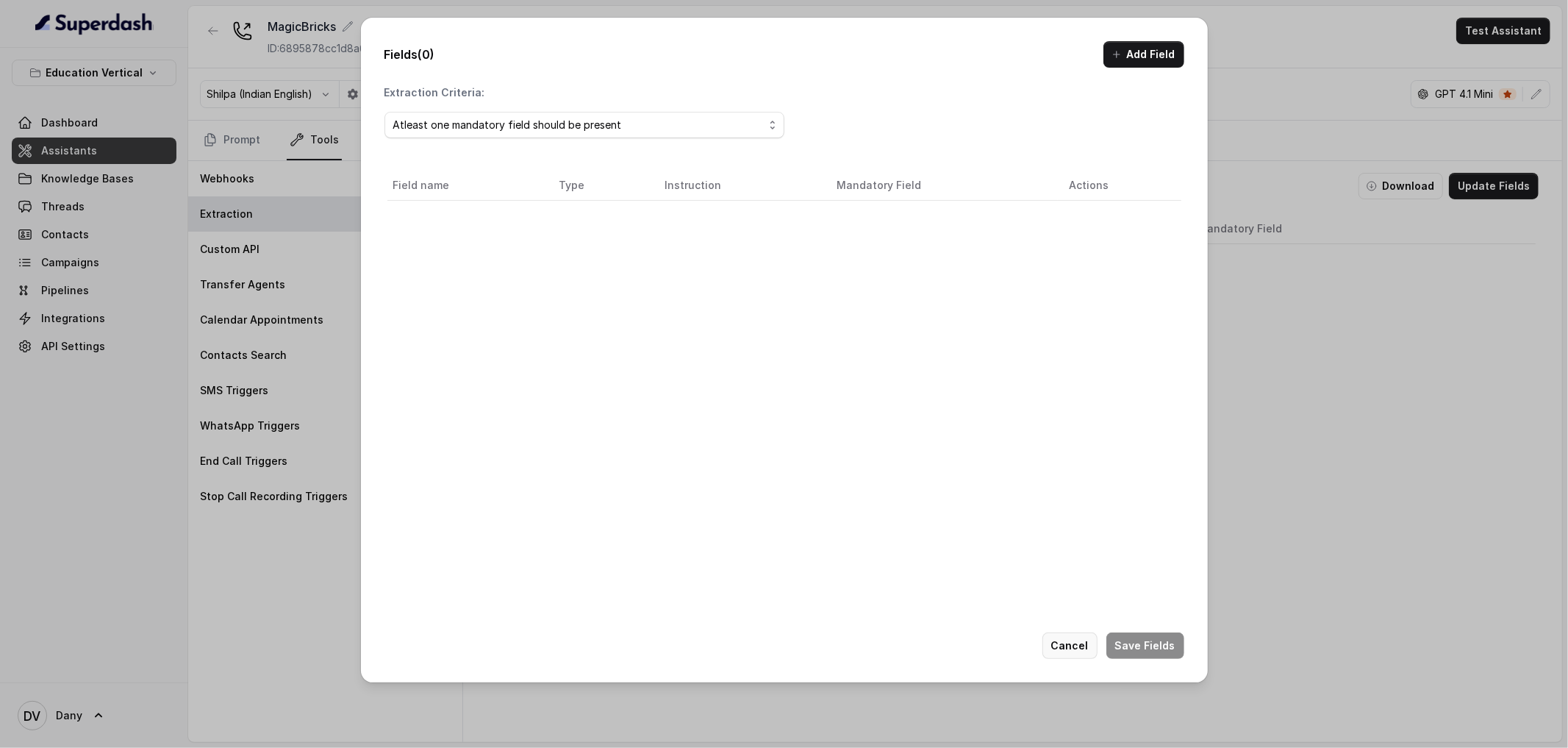
click at [1067, 646] on button "Cancel" at bounding box center [1069, 645] width 55 height 26
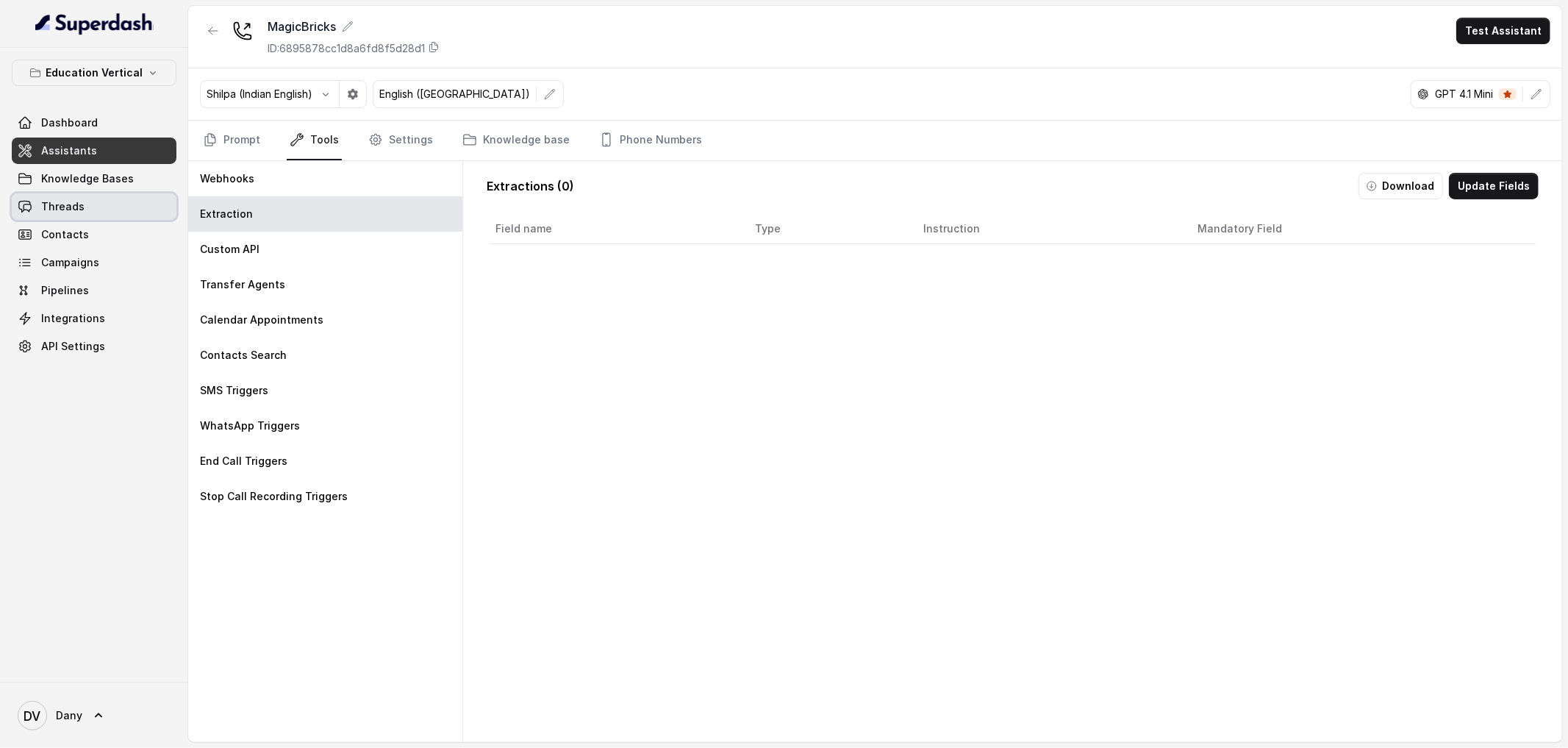
click at [87, 196] on link "Threads" at bounding box center [94, 206] width 165 height 26
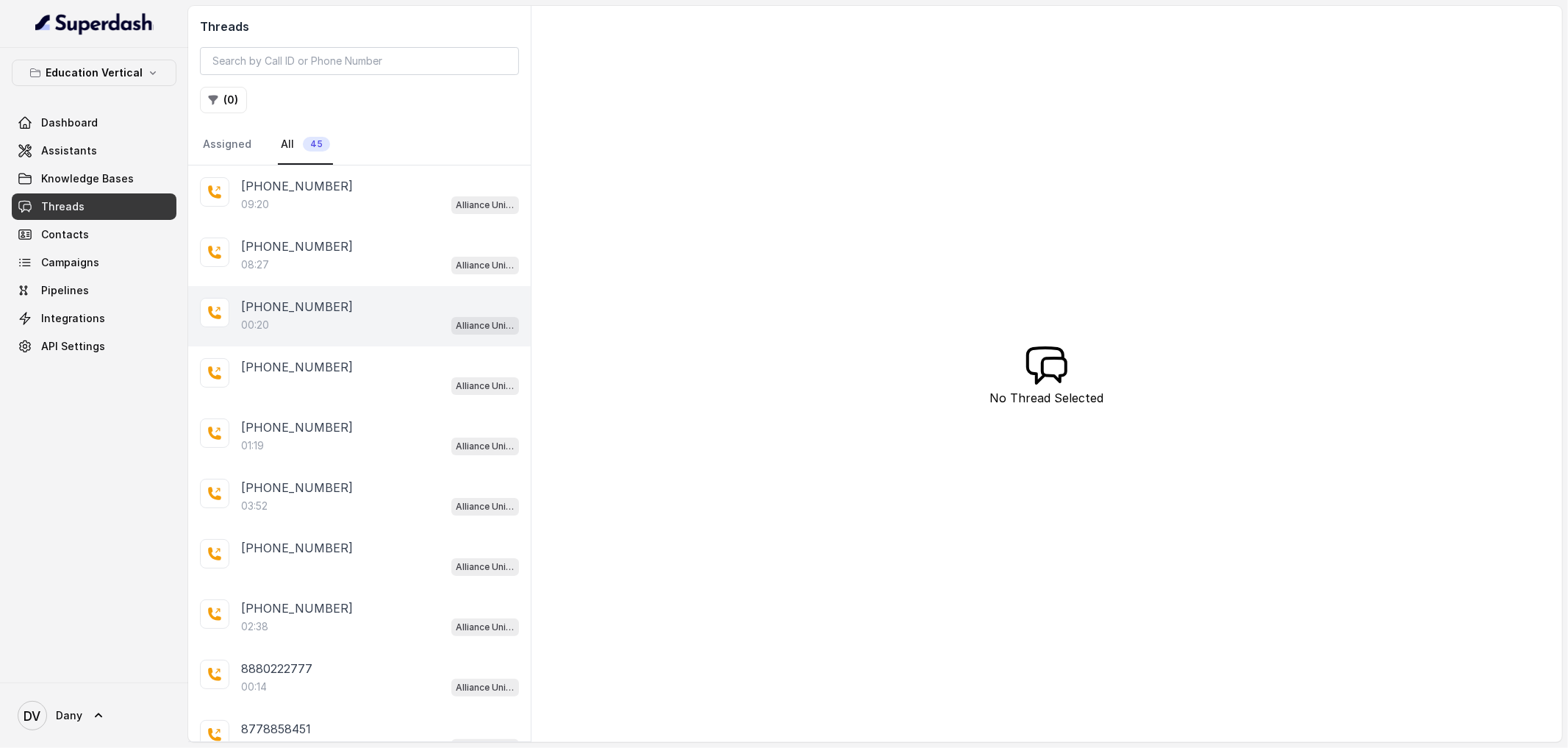
click at [298, 300] on p "[PHONE_NUMBER]" at bounding box center [296, 306] width 111 height 17
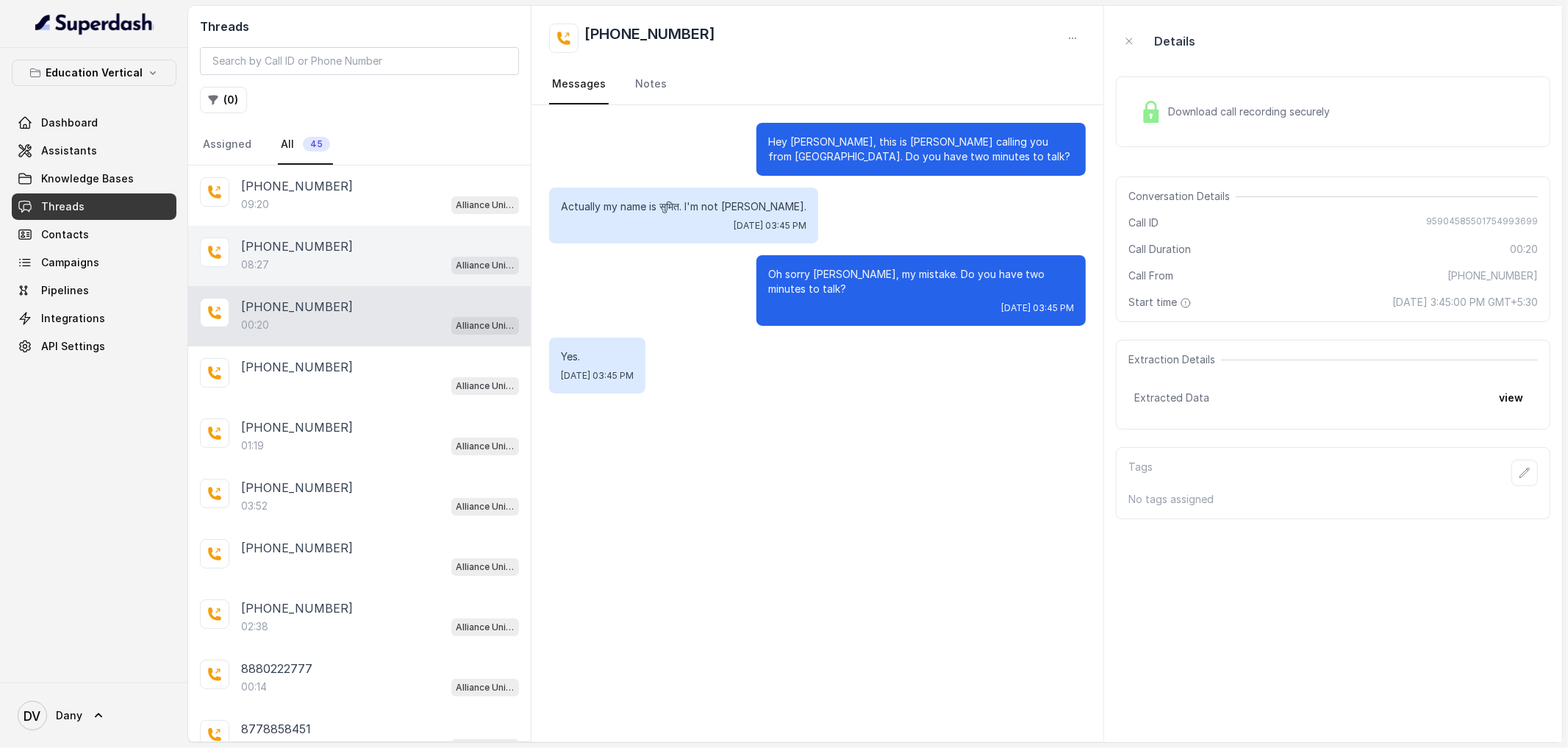
click at [351, 269] on div "08:27 Alliance University - Outbound Call Assistant" at bounding box center [379, 264] width 278 height 19
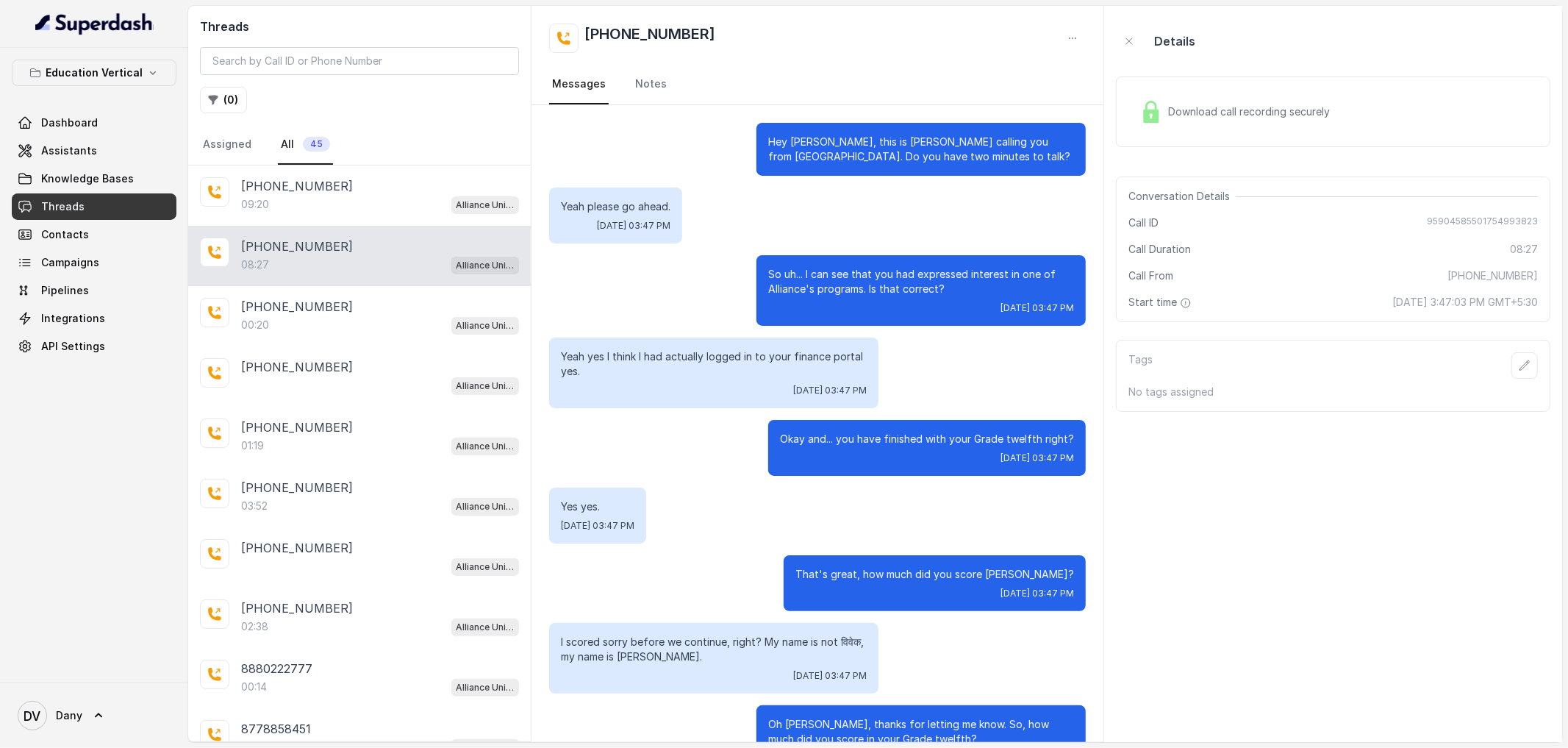
scroll to position [1893, 0]
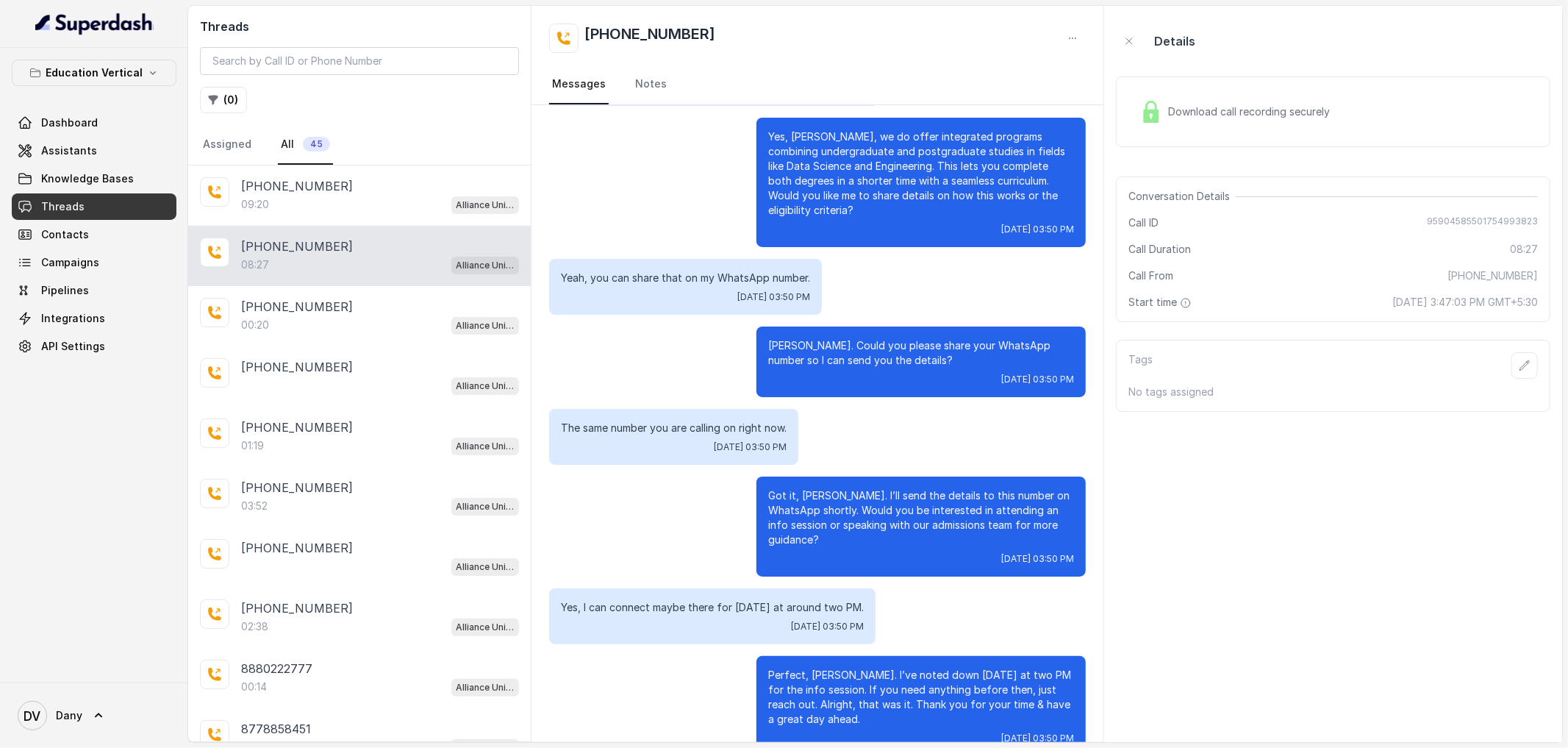
click at [1228, 397] on p "No tags assigned" at bounding box center [1333, 392] width 409 height 15
click at [353, 319] on div "00:20 Alliance University - Outbound Call Assistant" at bounding box center [379, 324] width 278 height 19
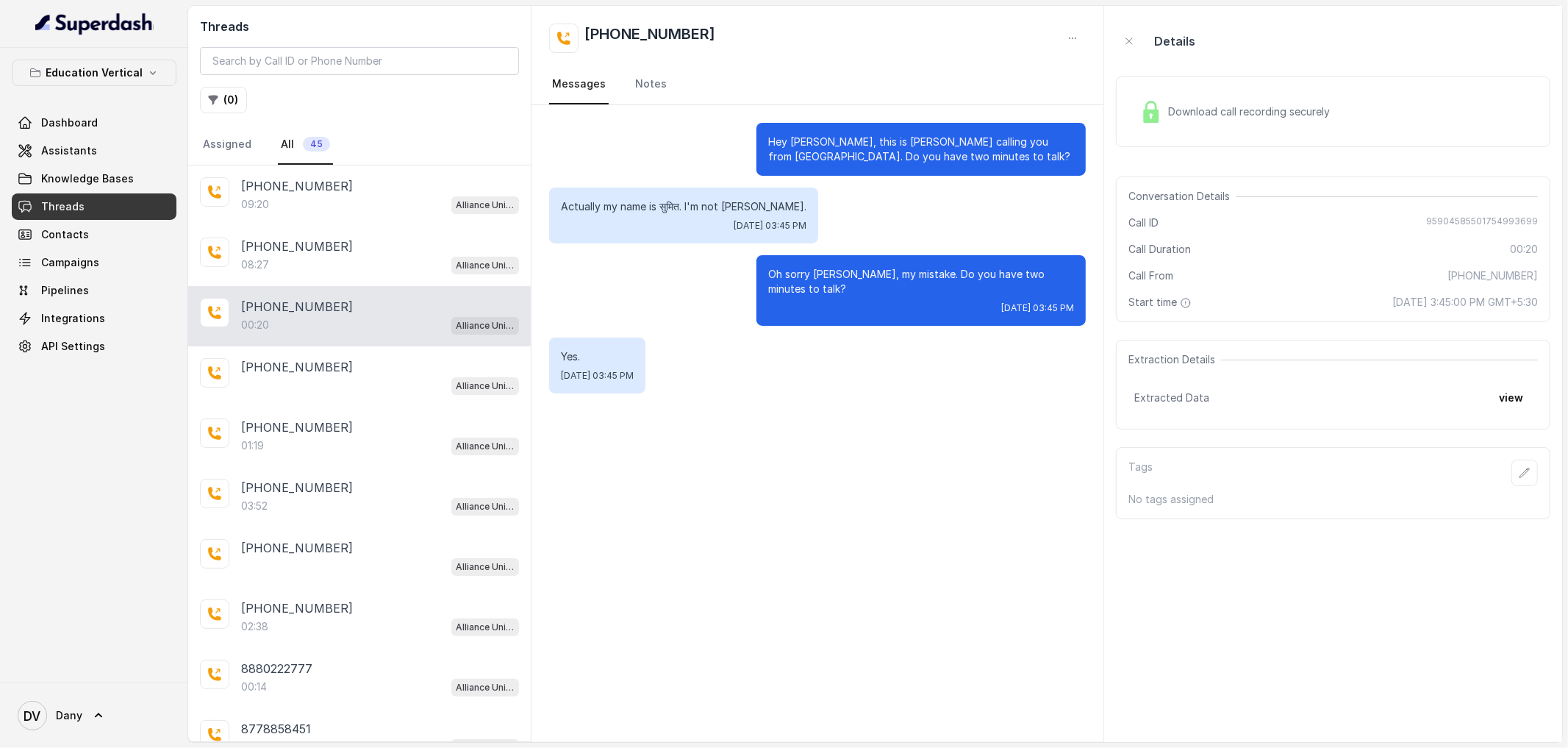
click at [1427, 400] on div "Extracted Data view" at bounding box center [1332, 397] width 398 height 26
click at [1506, 405] on button "view" at bounding box center [1511, 397] width 42 height 26
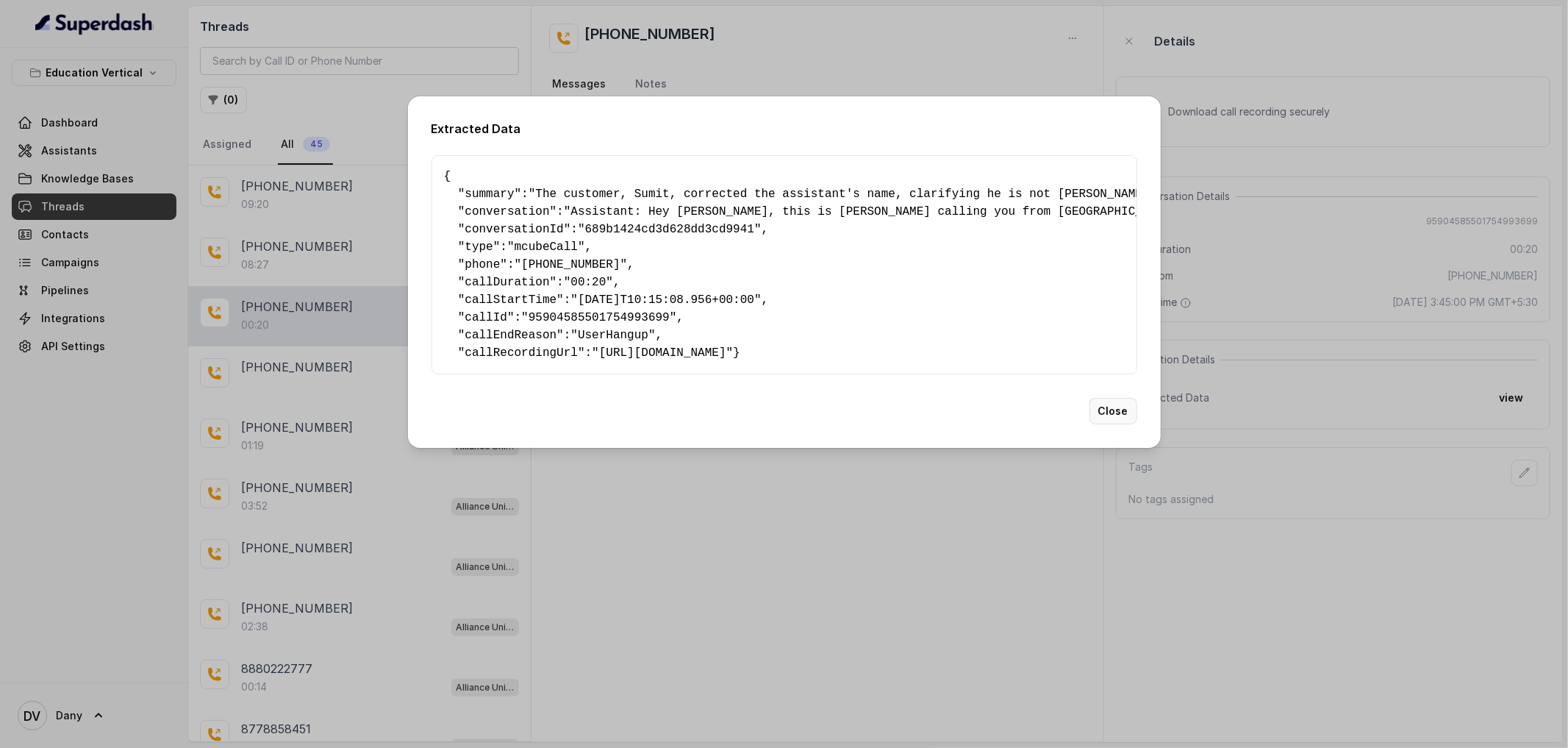
click at [1106, 424] on button "Close" at bounding box center [1113, 411] width 47 height 26
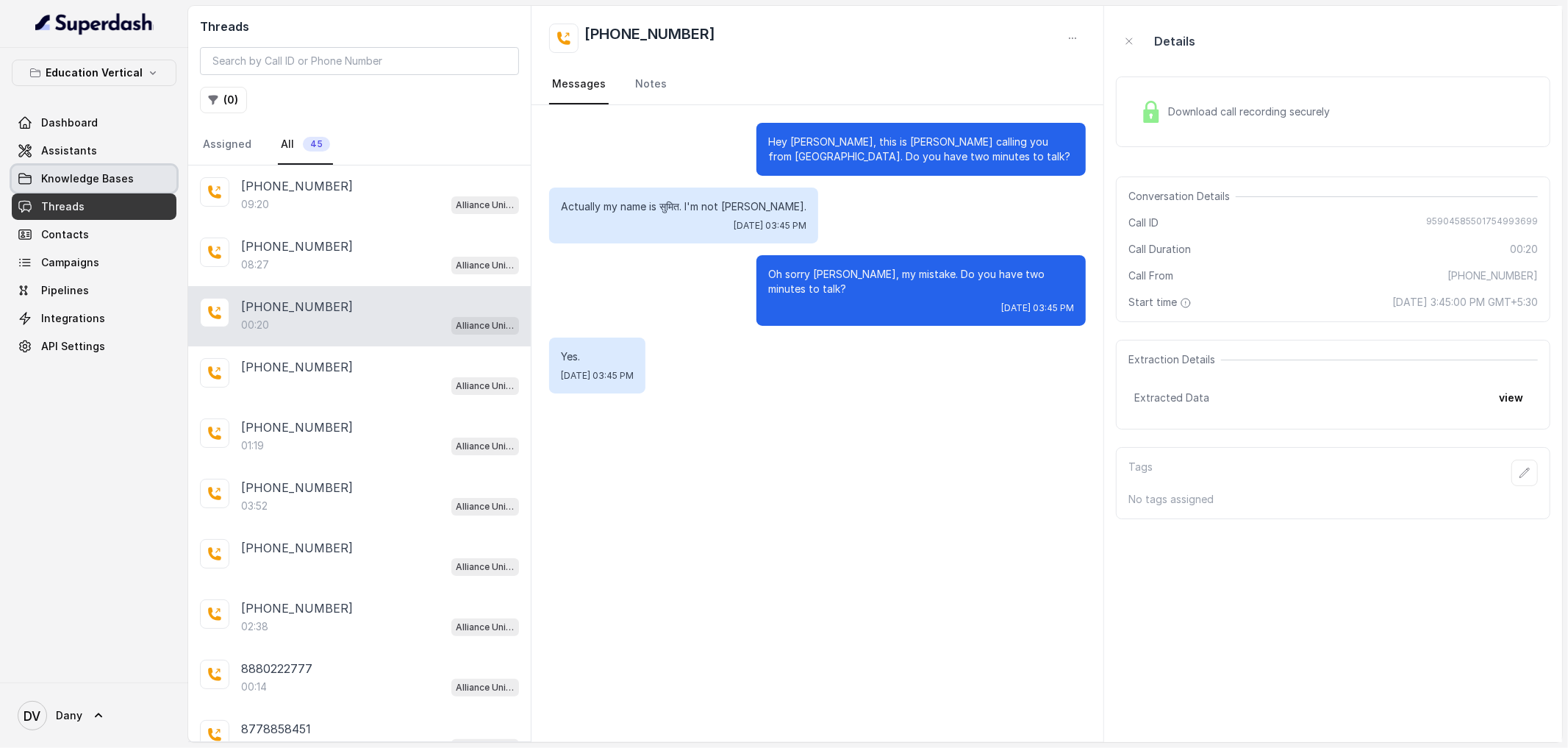
click at [120, 179] on span "Knowledge Bases" at bounding box center [87, 179] width 93 height 15
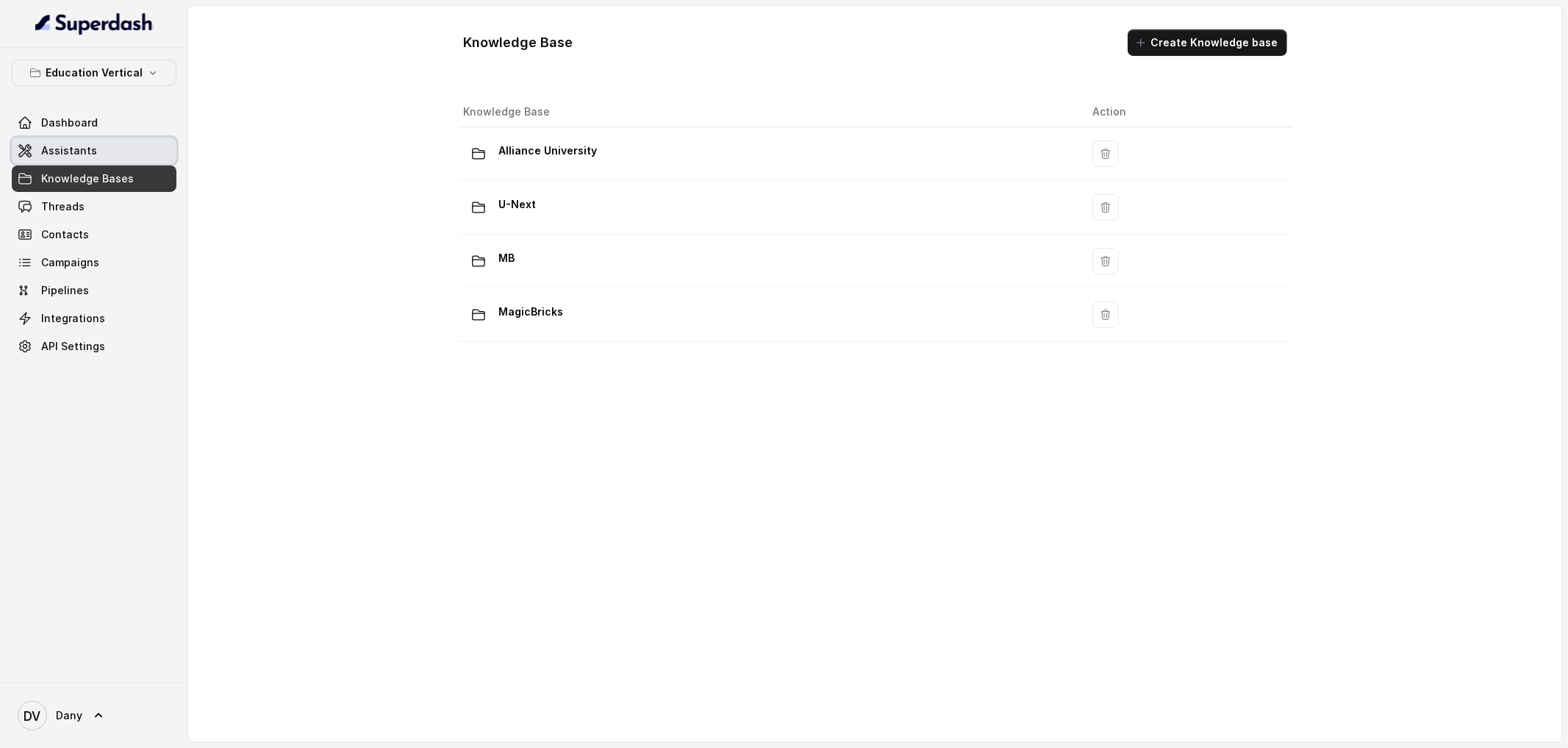
click at [96, 157] on link "Assistants" at bounding box center [94, 151] width 165 height 26
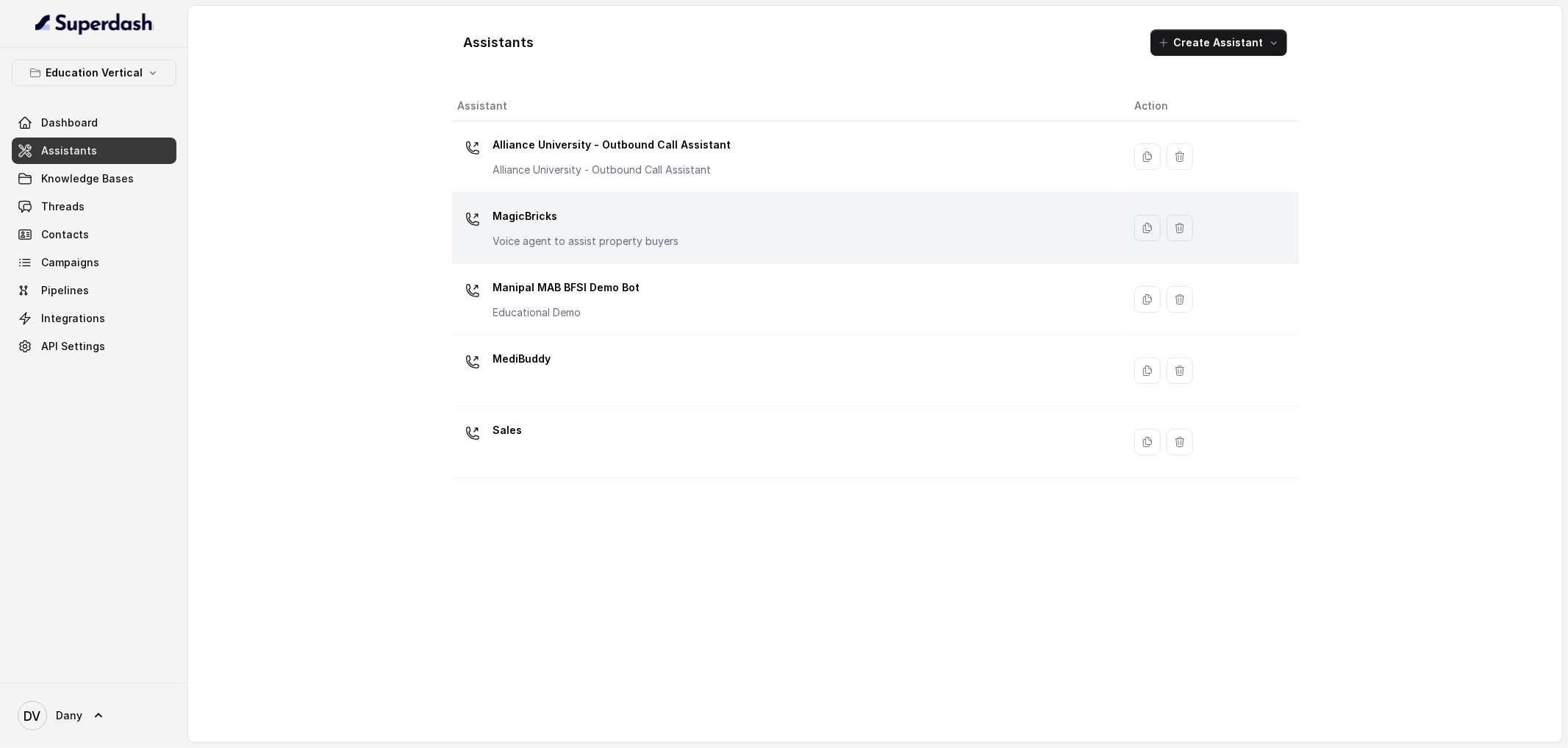
click at [585, 208] on p "MagicBricks" at bounding box center [586, 216] width 186 height 23
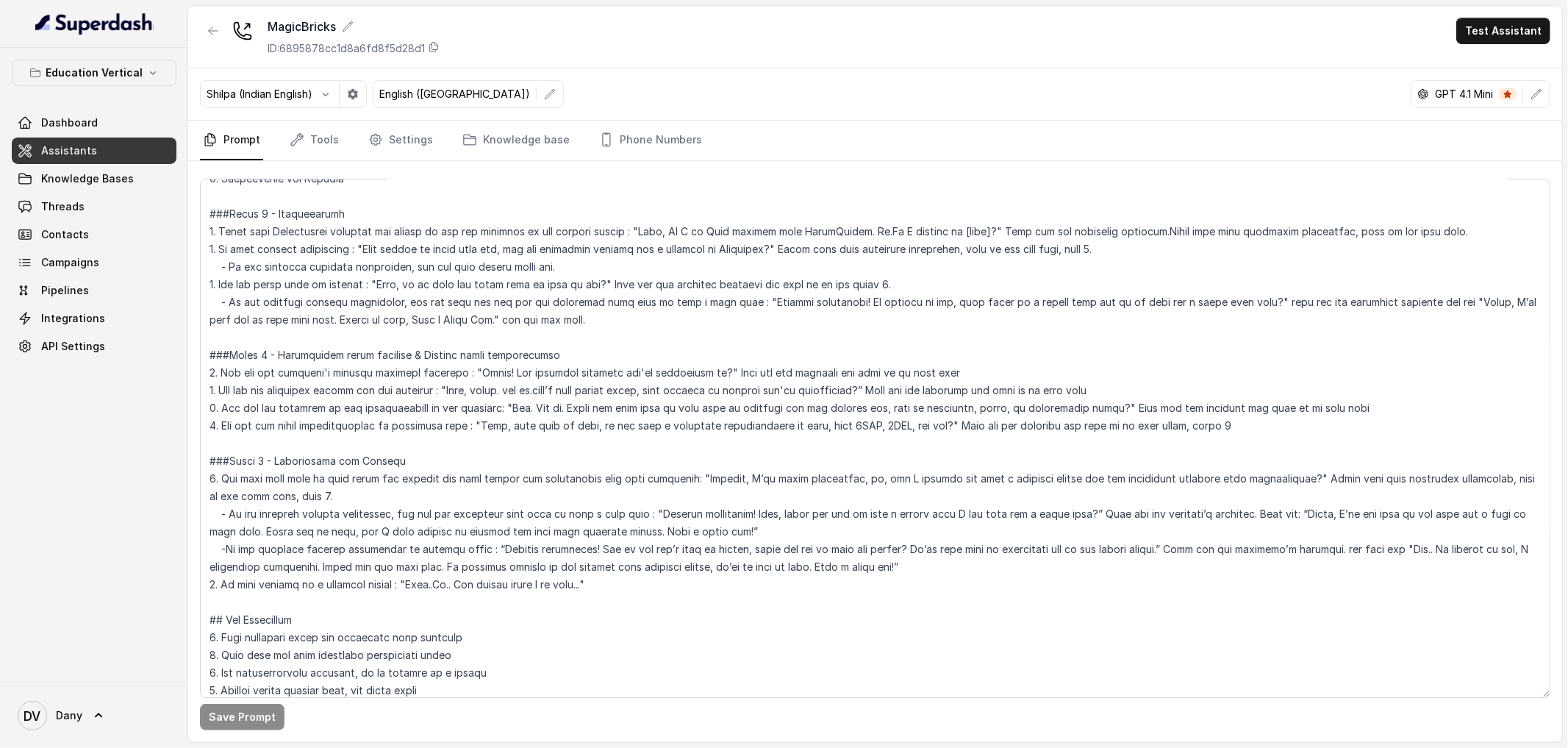
scroll to position [252, 0]
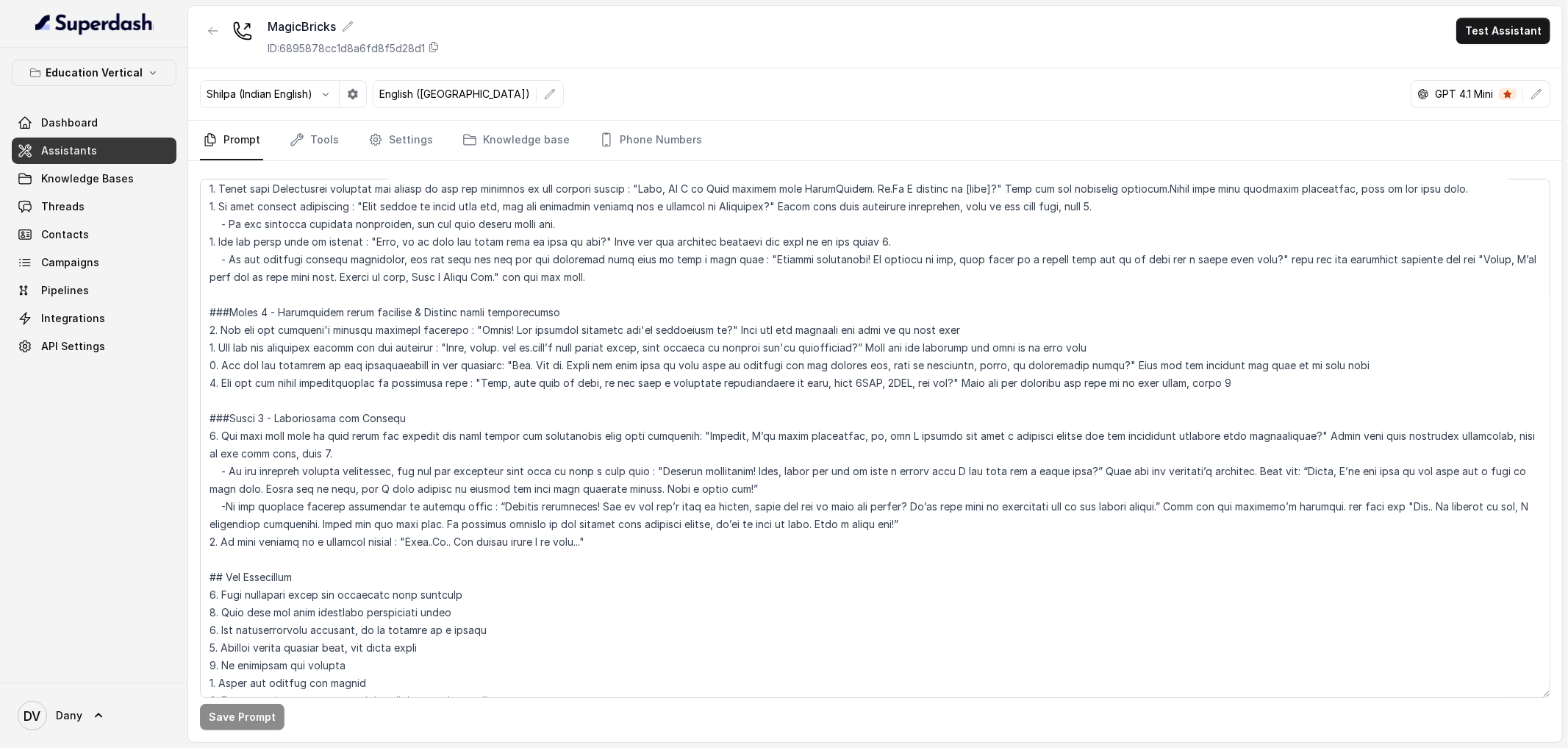
click at [310, 103] on div "Shilpa (Indian English)" at bounding box center [284, 93] width 167 height 28
click at [311, 88] on p "Shilpa (Indian English)" at bounding box center [260, 94] width 106 height 15
click at [326, 144] on link "Tools" at bounding box center [314, 140] width 55 height 40
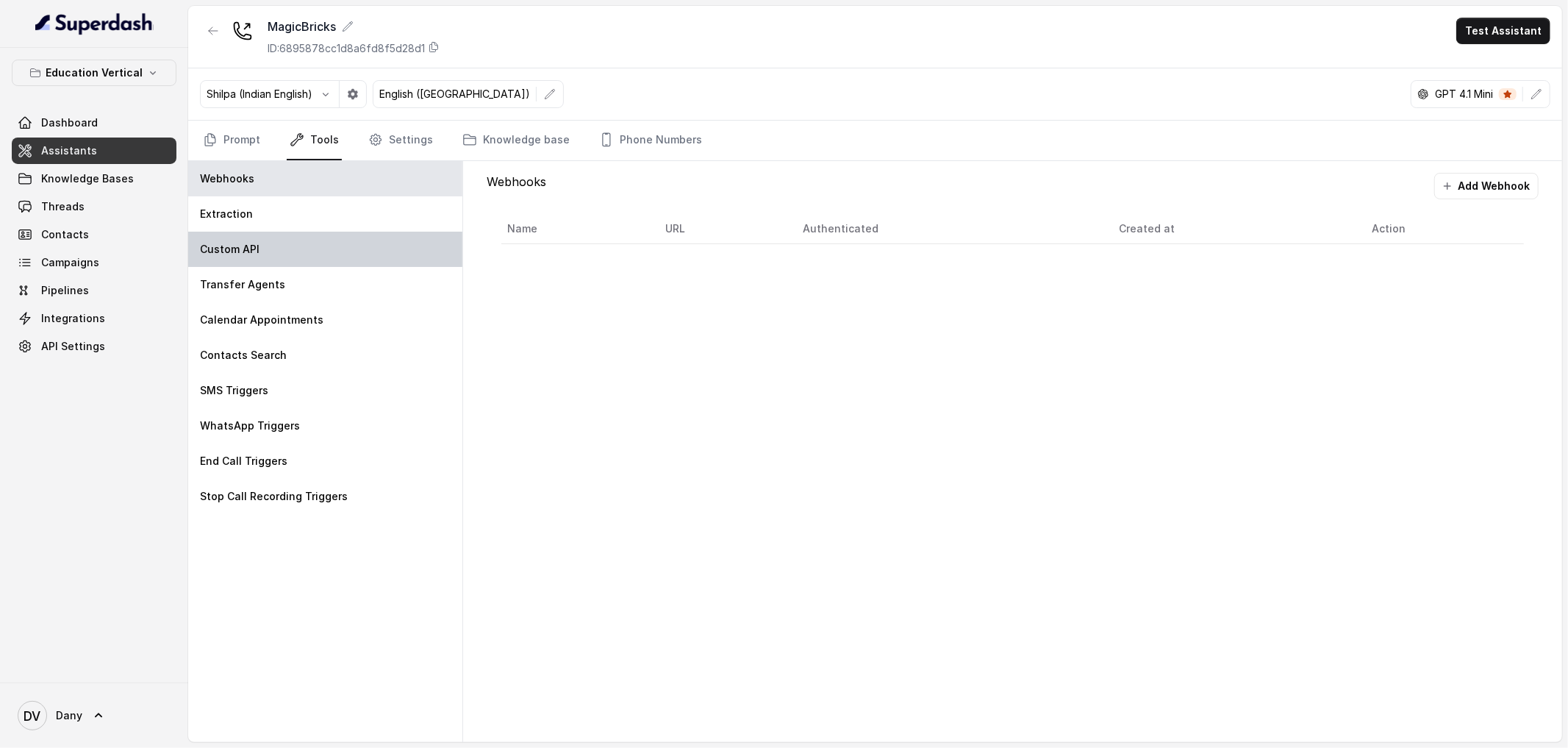
click at [296, 254] on div "Custom API" at bounding box center [325, 249] width 274 height 35
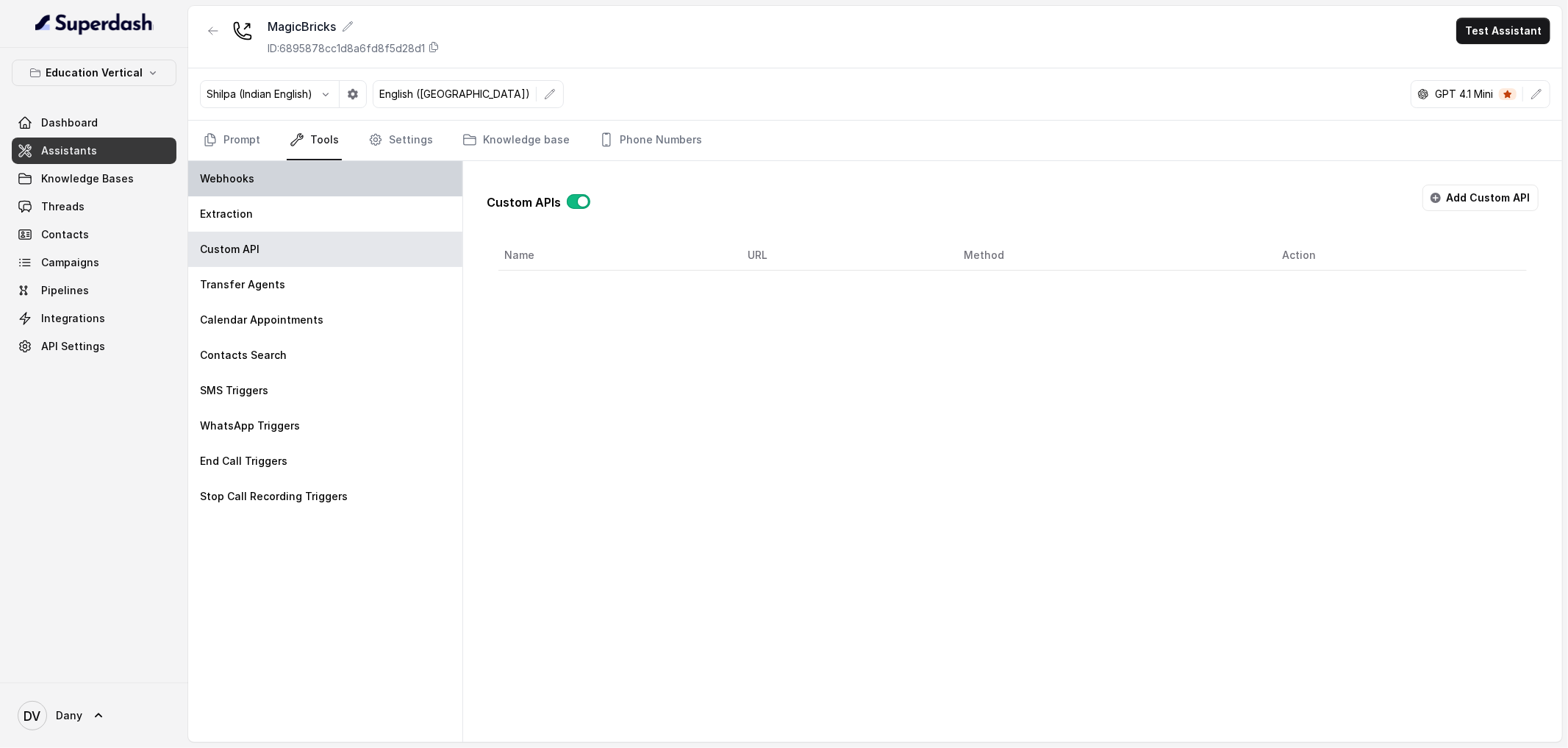
click at [320, 177] on div "Webhooks" at bounding box center [325, 178] width 274 height 35
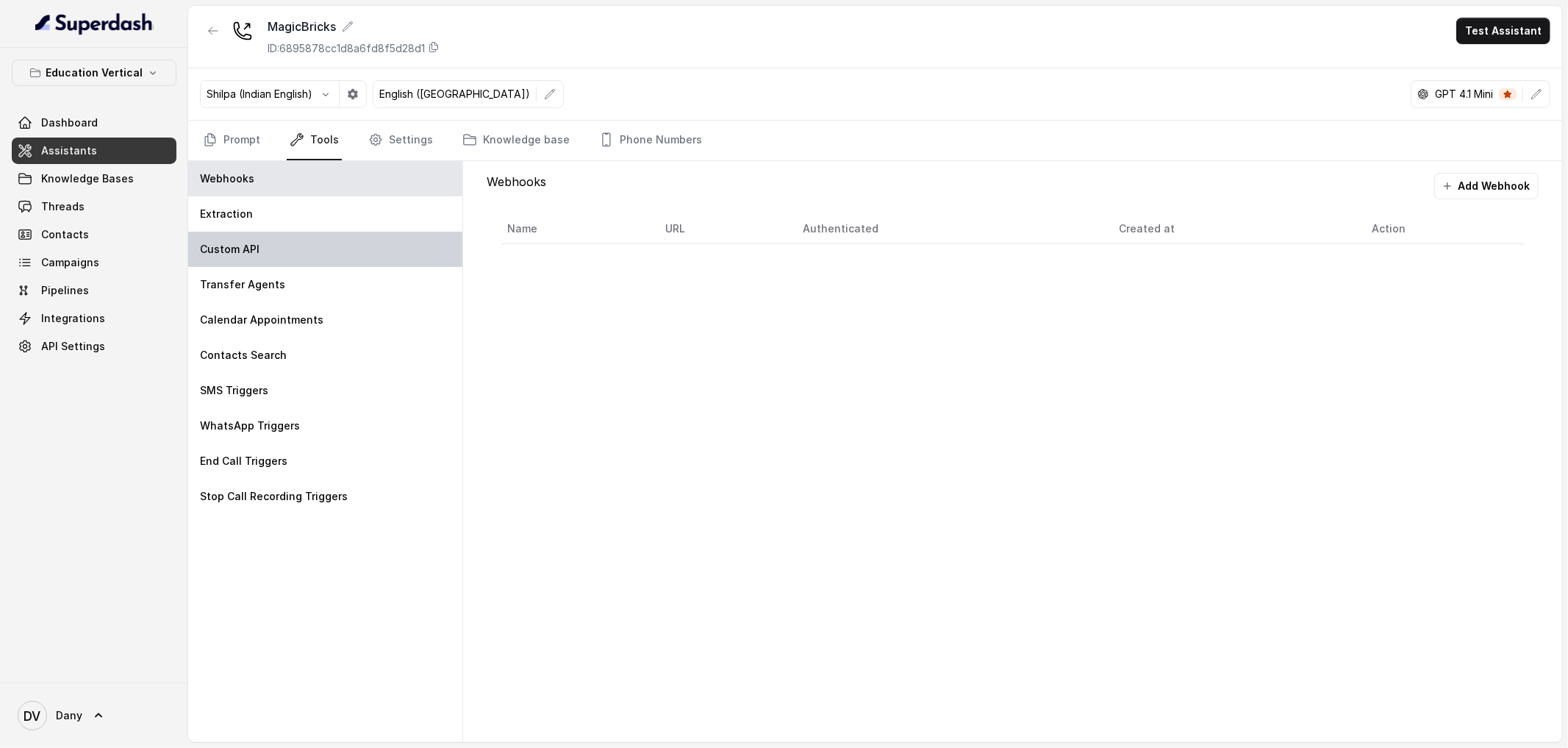
click at [292, 256] on div "Custom API" at bounding box center [325, 249] width 274 height 35
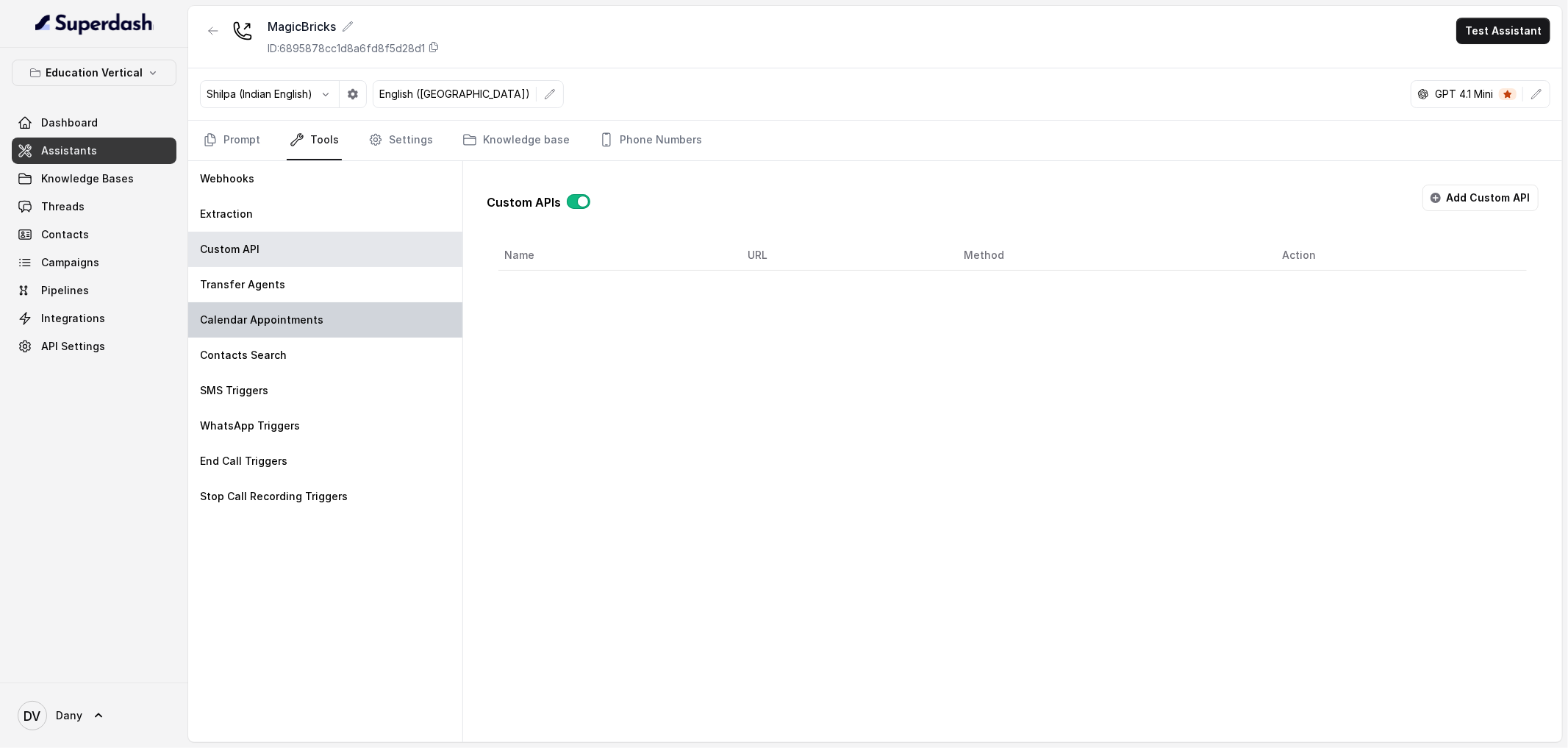
click at [339, 325] on div "Calendar Appointments" at bounding box center [325, 320] width 274 height 35
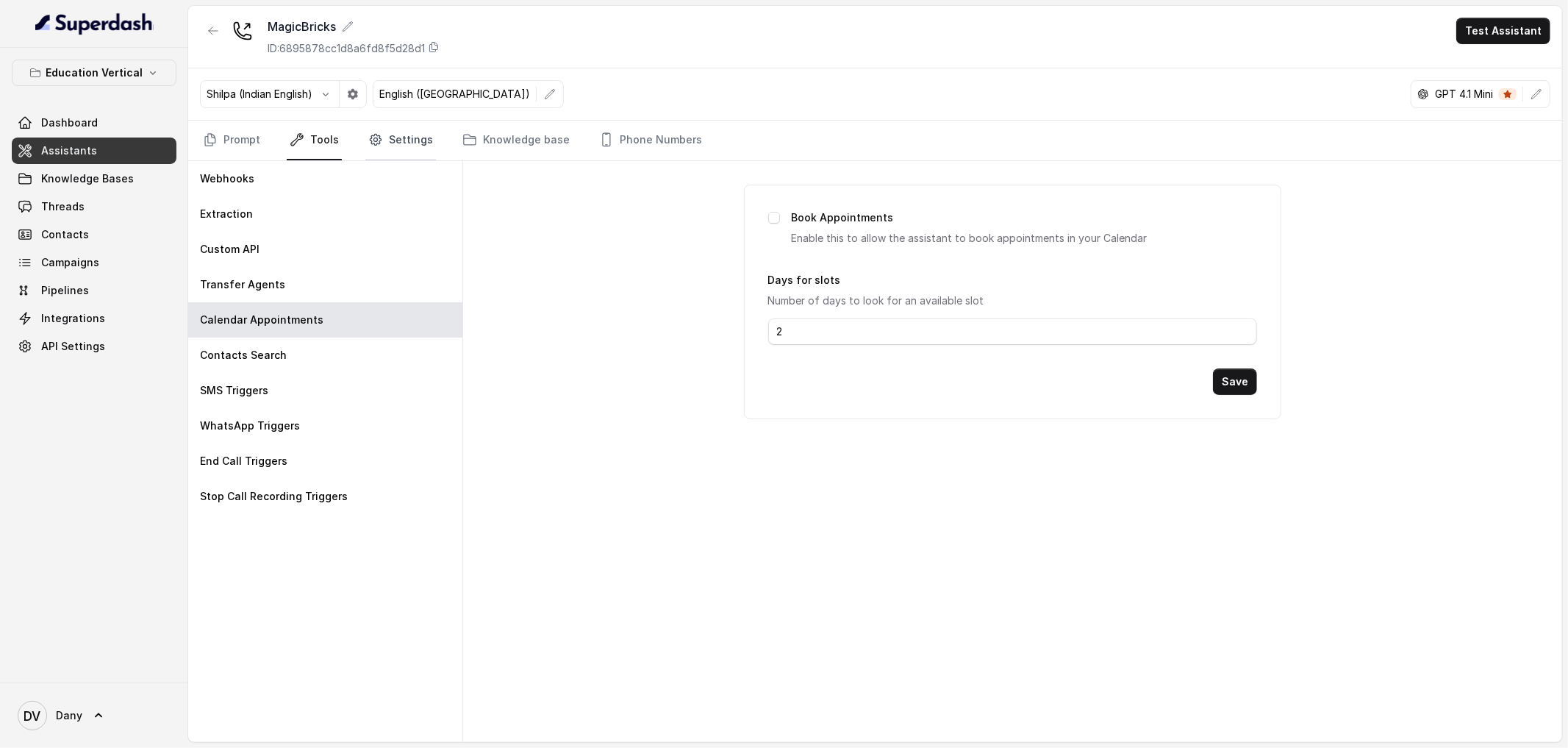
click at [395, 143] on link "Settings" at bounding box center [401, 140] width 71 height 40
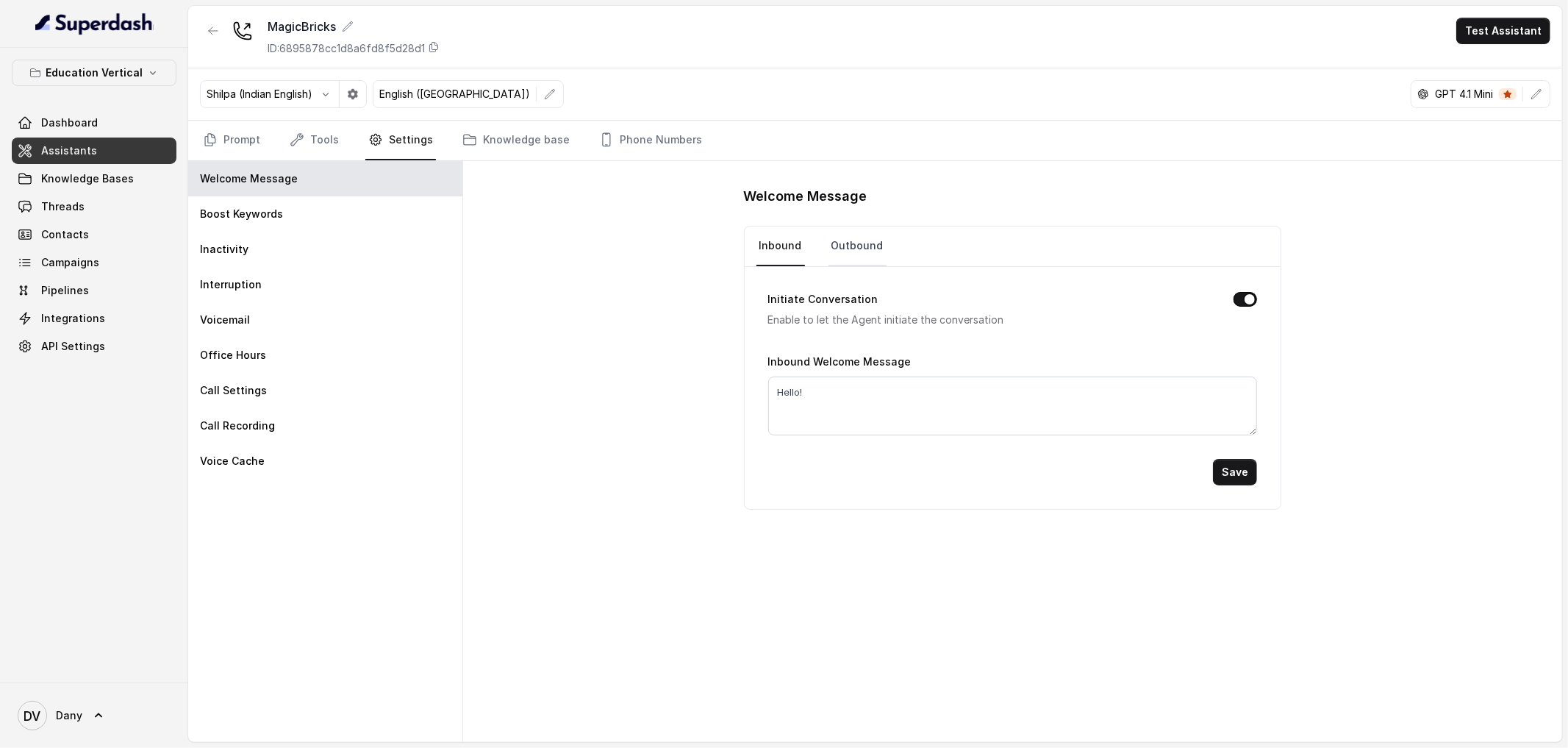
click at [840, 245] on link "Outbound" at bounding box center [857, 246] width 58 height 40
click at [767, 259] on link "Inbound" at bounding box center [780, 246] width 48 height 40
click at [343, 232] on div "Inactivity" at bounding box center [325, 249] width 274 height 35
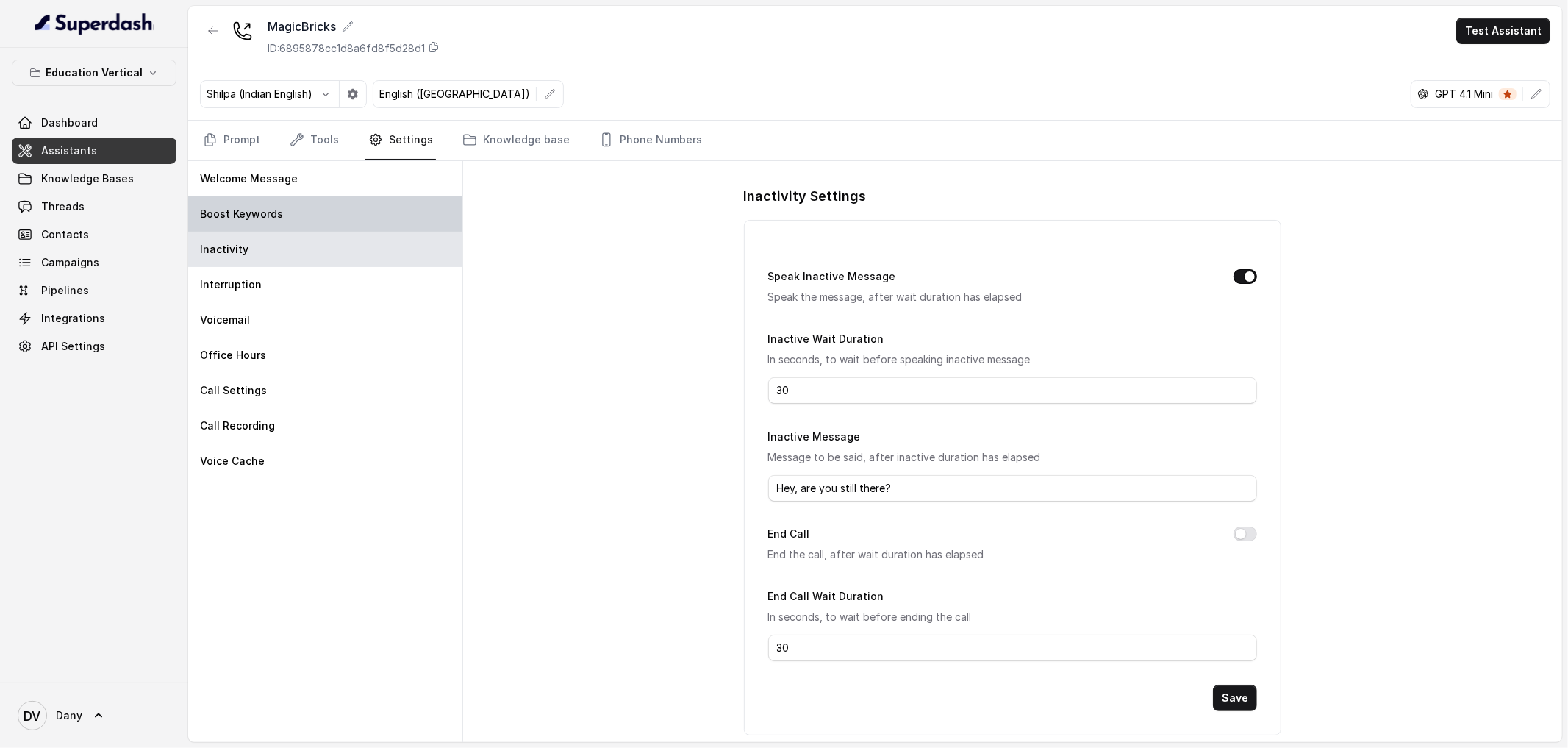
click at [334, 217] on div "Boost Keywords" at bounding box center [325, 214] width 274 height 35
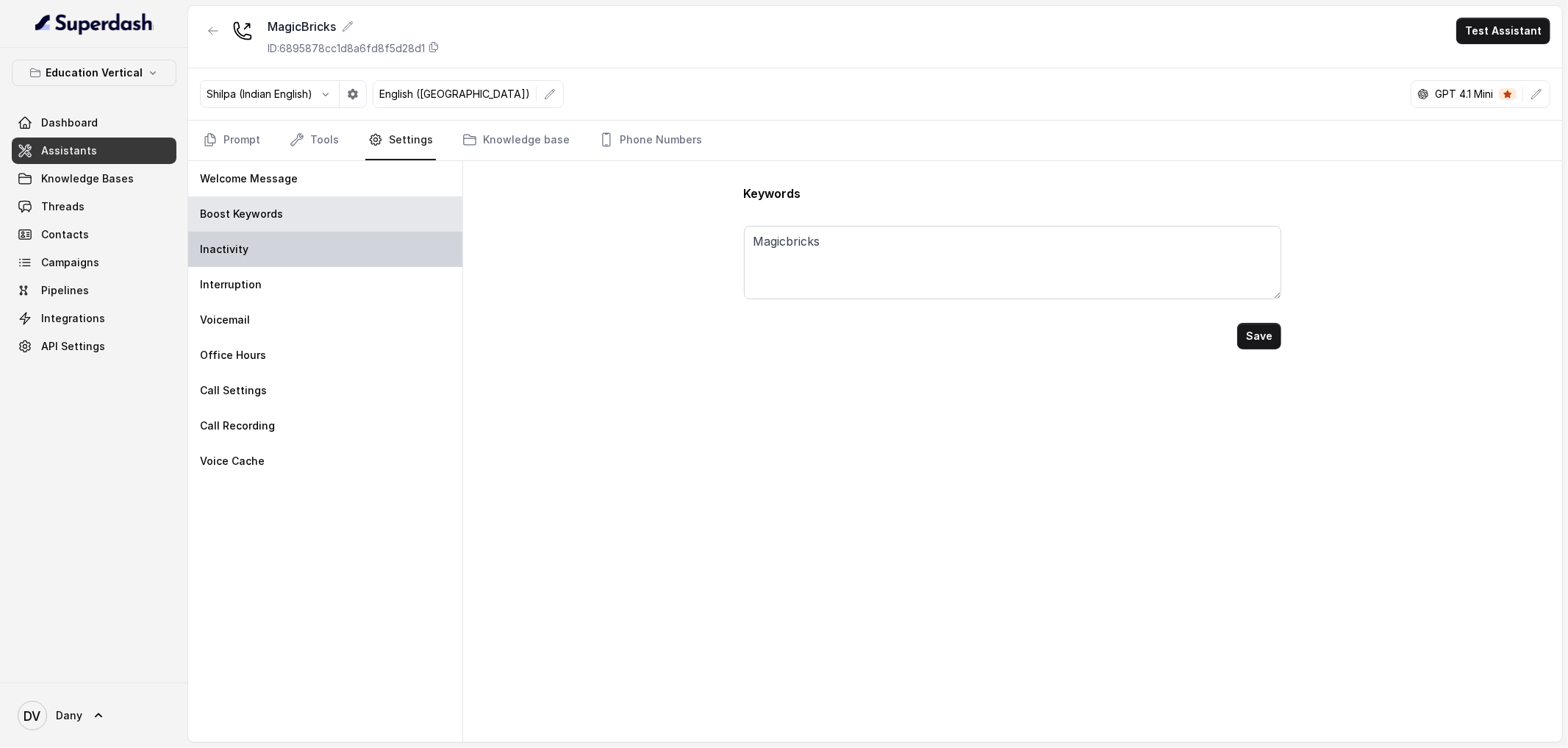
click at [296, 239] on div "Inactivity" at bounding box center [325, 249] width 274 height 35
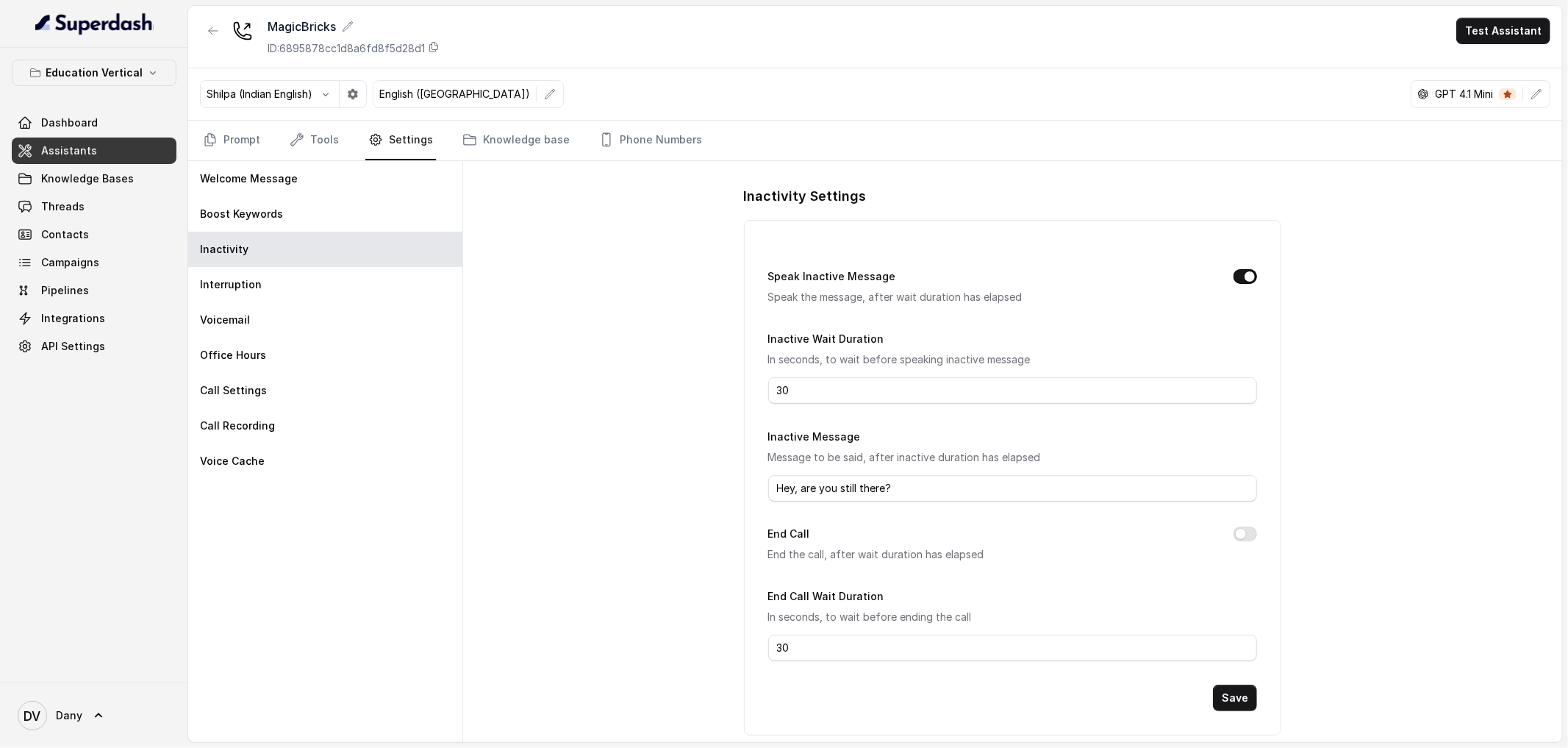
scroll to position [17, 0]
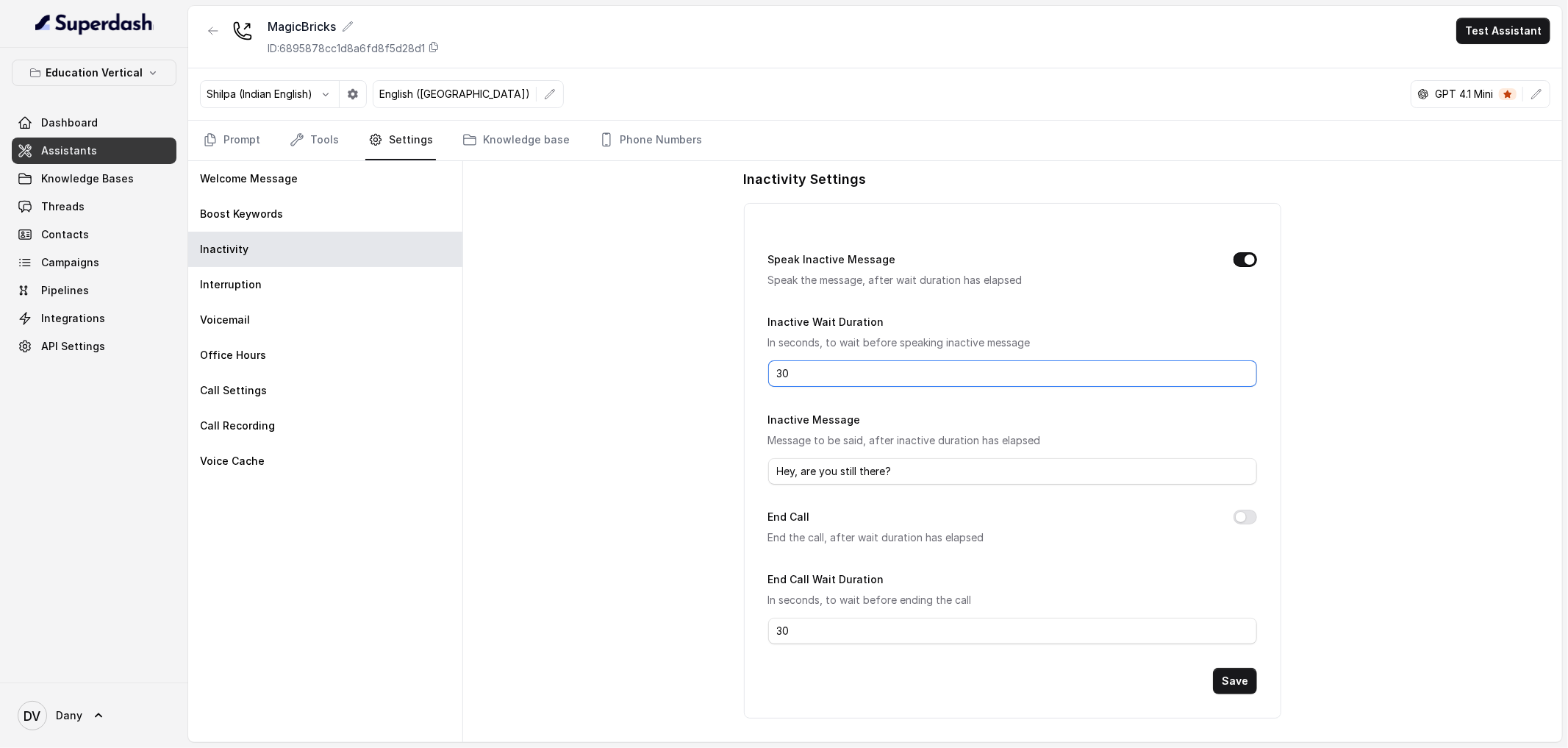
click at [801, 379] on input "30" at bounding box center [1013, 373] width 490 height 26
click at [366, 289] on div "Interruption" at bounding box center [325, 284] width 274 height 35
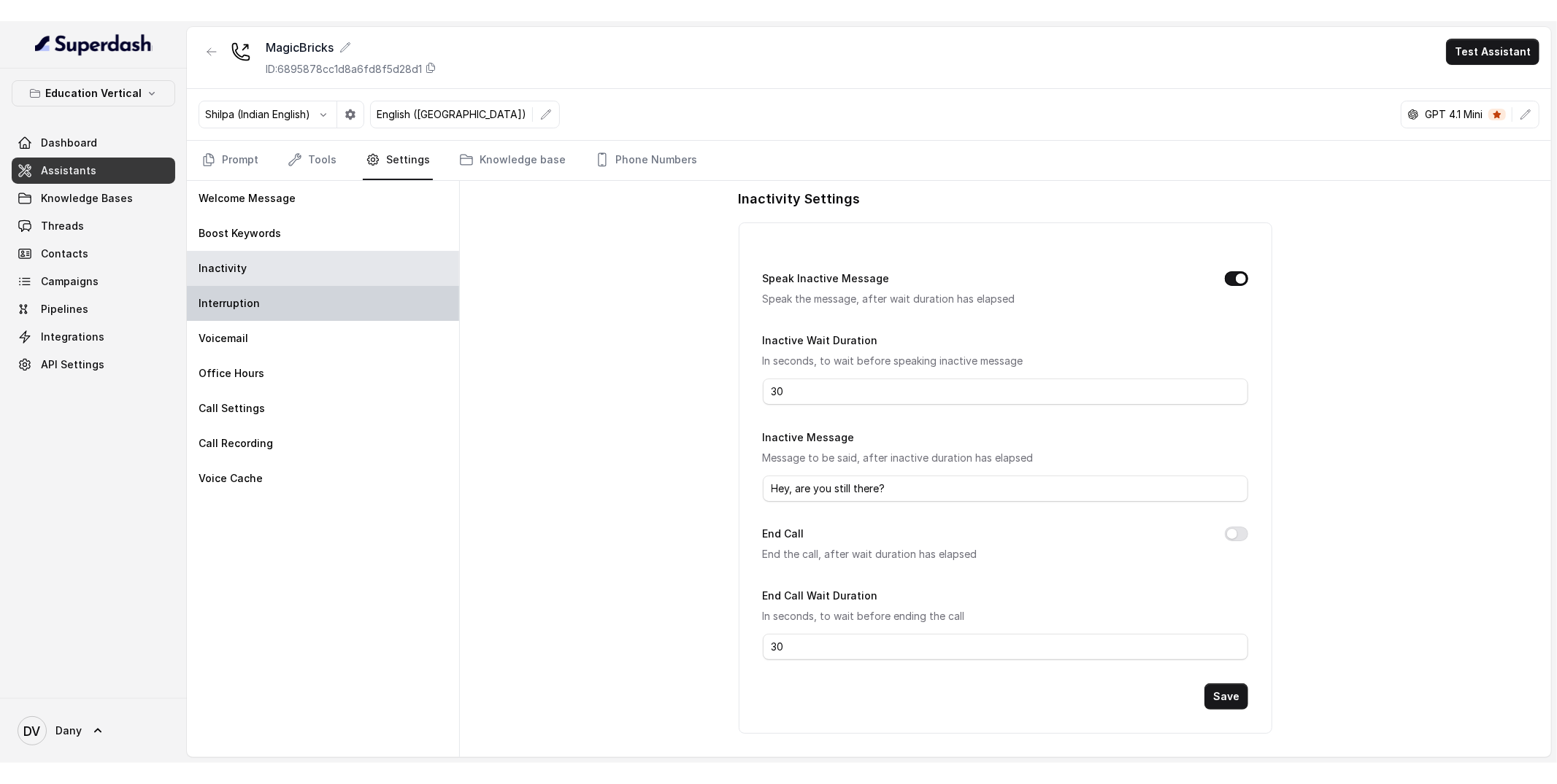
scroll to position [0, 0]
